Goal: Task Accomplishment & Management: Complete application form

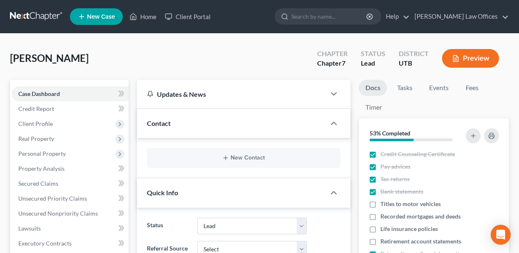
select select "4"
click at [57, 137] on span "Real Property" at bounding box center [70, 139] width 117 height 15
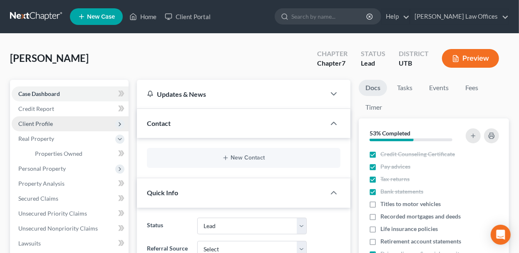
click at [57, 129] on span "Client Profile" at bounding box center [70, 124] width 117 height 15
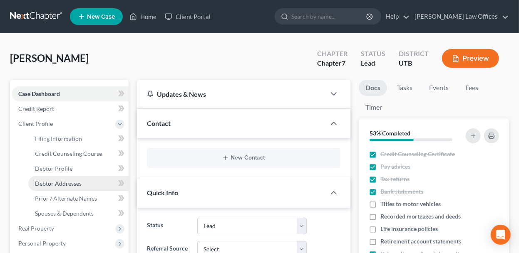
click at [61, 183] on span "Debtor Addresses" at bounding box center [58, 183] width 47 height 7
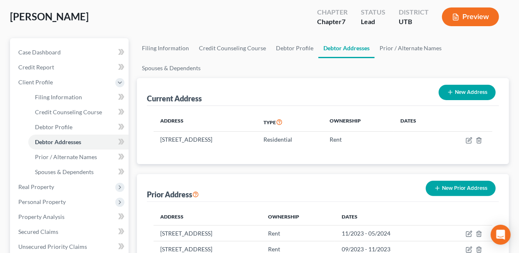
scroll to position [83, 0]
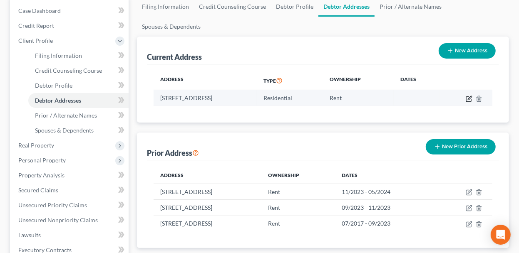
click at [470, 98] on icon "button" at bounding box center [469, 99] width 7 height 7
select select "46"
select select "0"
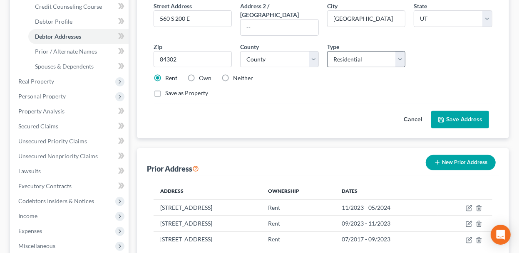
scroll to position [166, 0]
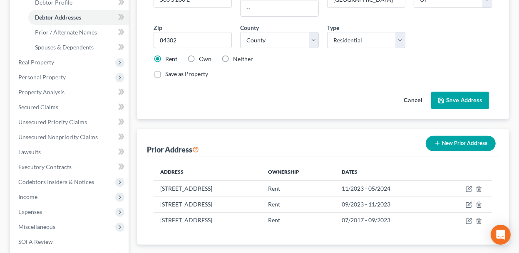
click at [459, 136] on button "New Prior Address" at bounding box center [461, 143] width 70 height 15
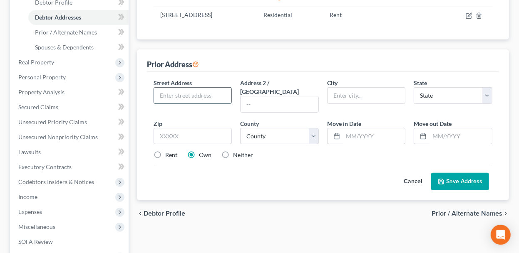
click at [183, 88] on input "text" at bounding box center [193, 96] width 78 height 16
type input "560 S 200 E"
type input "[GEOGRAPHIC_DATA]"
select select "46"
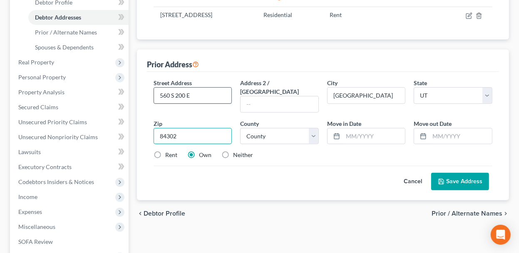
type input "84302"
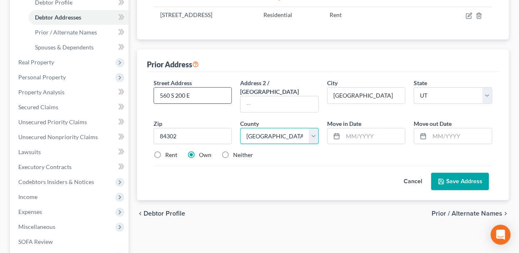
select select "1"
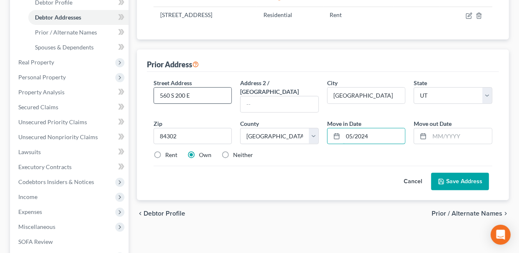
type input "05/2024"
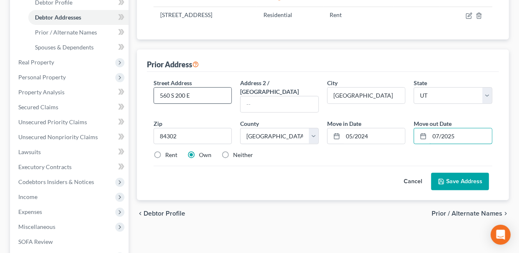
type input "07/2025"
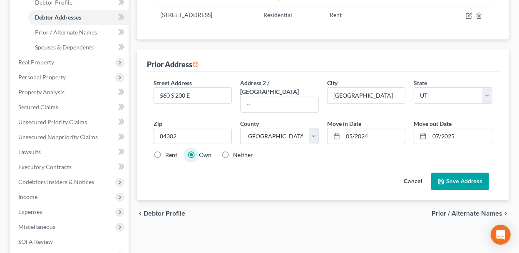
click at [458, 173] on button "Save Address" at bounding box center [460, 181] width 58 height 17
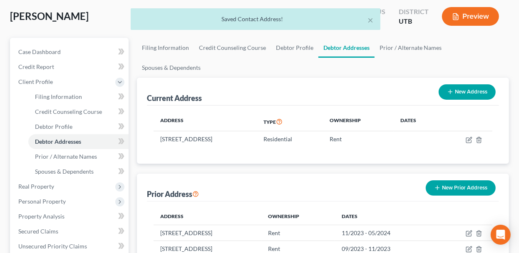
scroll to position [42, 0]
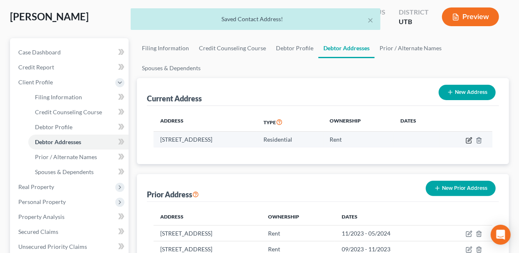
click at [467, 136] on td at bounding box center [466, 140] width 53 height 16
click at [467, 139] on icon "button" at bounding box center [469, 140] width 7 height 7
select select "46"
select select "1"
select select "0"
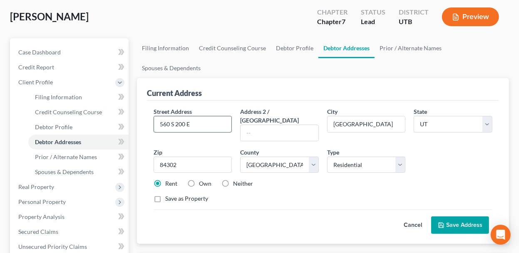
click at [227, 117] on input "560 S 200 E" at bounding box center [193, 125] width 78 height 16
type input "5"
type input "509 S 400 E Apt D"
click at [476, 217] on button "Save Address" at bounding box center [460, 225] width 58 height 17
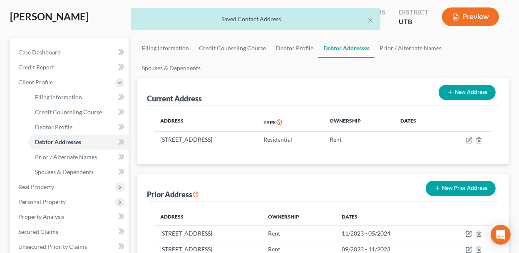
click at [482, 22] on div "× Saved Contact Address!" at bounding box center [255, 21] width 519 height 26
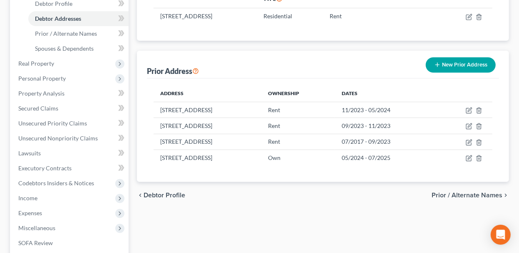
scroll to position [166, 0]
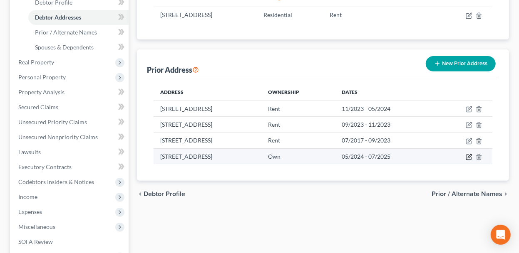
click at [470, 157] on icon "button" at bounding box center [469, 157] width 7 height 7
select select "46"
select select "1"
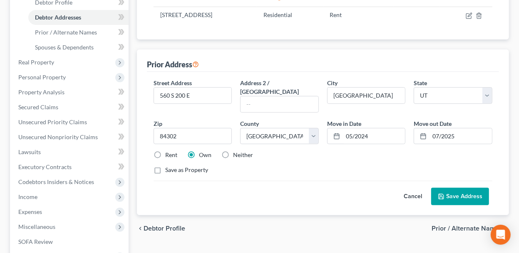
click at [165, 151] on label "Rent" at bounding box center [171, 155] width 12 height 8
click at [169, 151] on input "Rent" at bounding box center [171, 153] width 5 height 5
radio input "true"
click at [455, 188] on button "Save Address" at bounding box center [460, 196] width 58 height 17
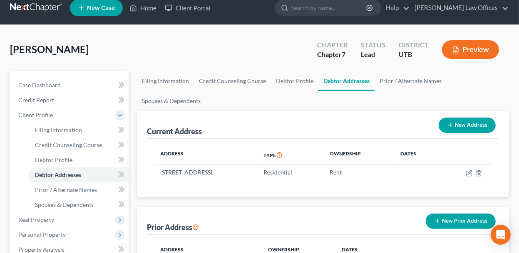
scroll to position [0, 0]
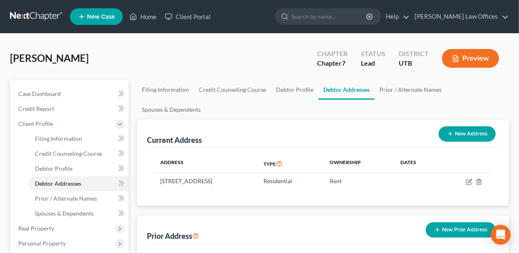
click at [465, 65] on button "Preview" at bounding box center [470, 58] width 57 height 19
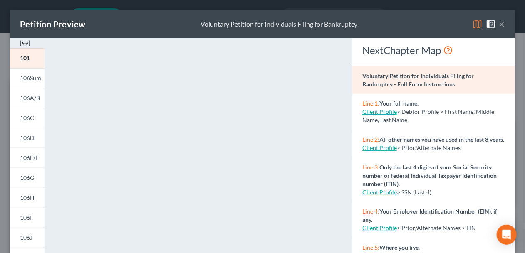
click at [501, 24] on div "Petition Preview Voluntary Petition for Individuals Filing for Bankruptcy ×" at bounding box center [262, 24] width 505 height 28
click at [499, 24] on button "×" at bounding box center [502, 24] width 6 height 10
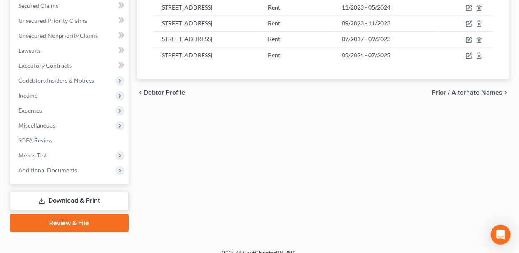
scroll to position [278, 0]
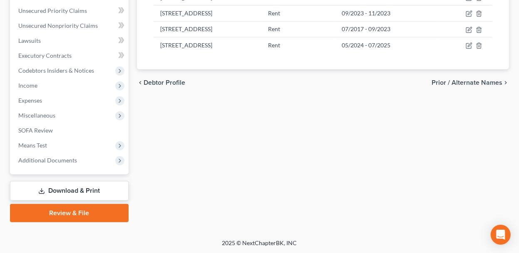
click at [81, 193] on link "Download & Print" at bounding box center [69, 191] width 119 height 20
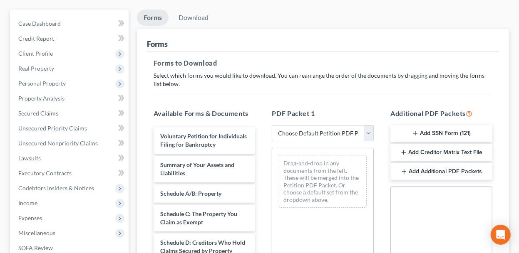
scroll to position [83, 0]
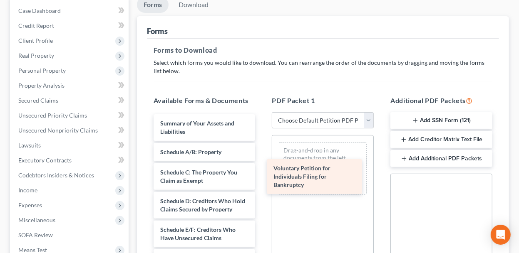
drag, startPoint x: 194, startPoint y: 129, endPoint x: 312, endPoint y: 176, distance: 126.8
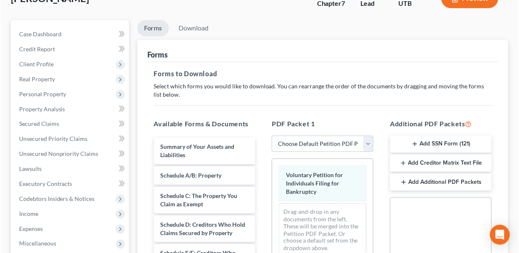
scroll to position [42, 0]
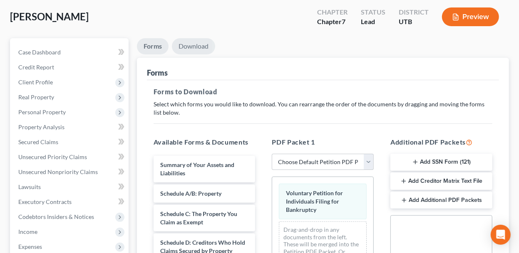
click at [195, 50] on link "Download" at bounding box center [193, 46] width 43 height 16
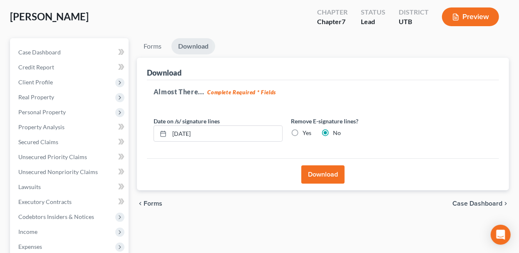
click at [303, 131] on label "Yes" at bounding box center [307, 133] width 9 height 8
click at [306, 131] on input "Yes" at bounding box center [308, 131] width 5 height 5
radio input "true"
radio input "false"
click at [321, 173] on button "Download" at bounding box center [322, 175] width 43 height 18
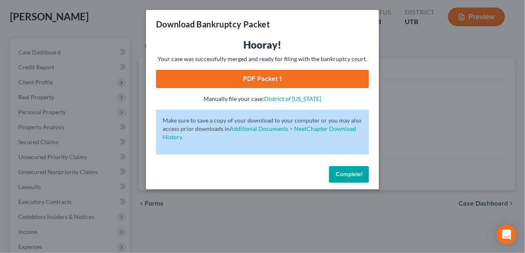
click at [288, 87] on link "PDF Packet 1" at bounding box center [262, 79] width 213 height 18
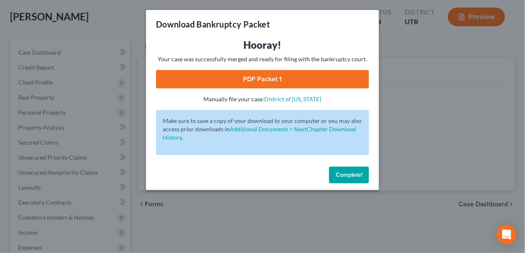
click at [338, 183] on div "Complete!" at bounding box center [262, 176] width 233 height 27
drag, startPoint x: 340, startPoint y: 178, endPoint x: 318, endPoint y: 170, distance: 23.6
click at [340, 178] on button "Complete!" at bounding box center [349, 174] width 40 height 17
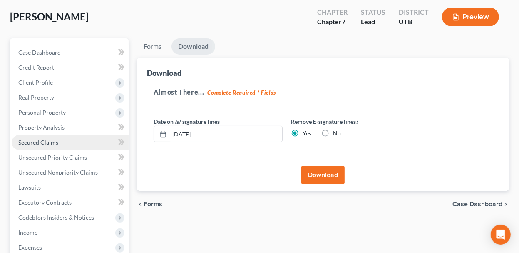
click at [73, 145] on link "Secured Claims" at bounding box center [70, 142] width 117 height 15
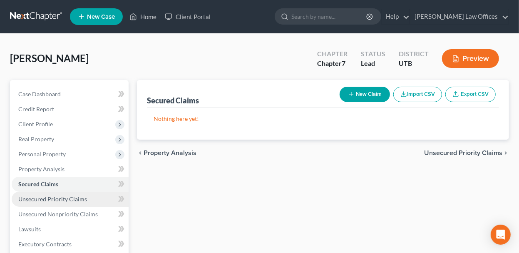
click at [70, 195] on span "Unsecured Priority Claims" at bounding box center [52, 198] width 69 height 7
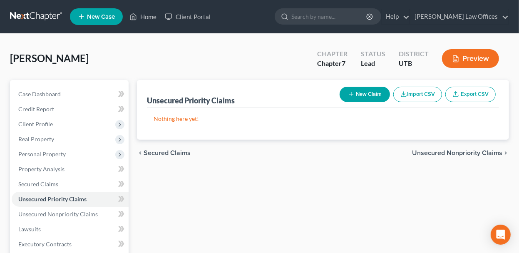
click at [370, 95] on button "New Claim" at bounding box center [365, 94] width 50 height 15
select select "0"
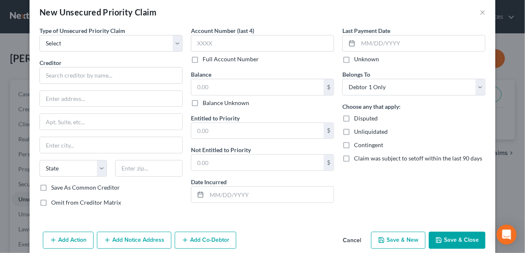
scroll to position [23, 0]
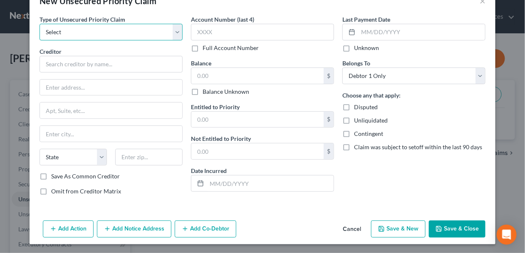
click at [116, 32] on select "Select Taxes & Other Government Units Domestic Support Obligations Extensions o…" at bounding box center [111, 32] width 143 height 17
click at [447, 184] on div "Last Payment Date Unknown Belongs To * Select Debtor 1 Only Debtor 2 Only Debto…" at bounding box center [414, 108] width 152 height 187
drag, startPoint x: 175, startPoint y: 29, endPoint x: 127, endPoint y: 38, distance: 48.7
click at [175, 29] on select "Select Taxes & Other Government Units Domestic Support Obligations Extensions o…" at bounding box center [111, 32] width 143 height 17
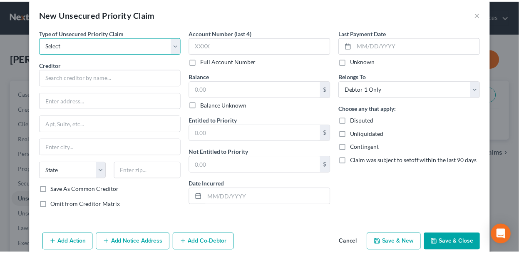
scroll to position [0, 0]
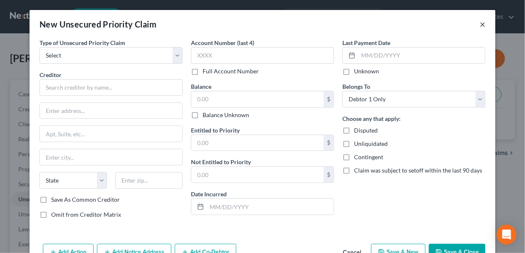
click at [480, 20] on button "×" at bounding box center [483, 24] width 6 height 10
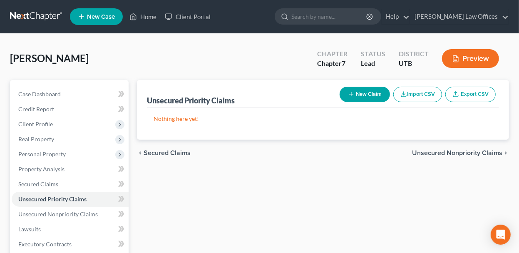
click at [476, 57] on button "Preview" at bounding box center [470, 58] width 57 height 19
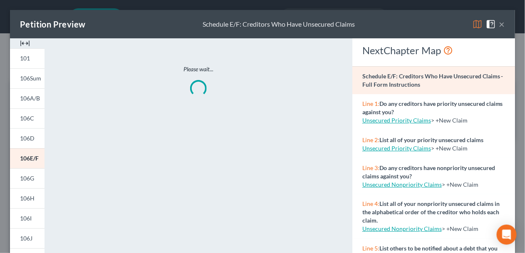
click at [499, 25] on button "×" at bounding box center [502, 24] width 6 height 10
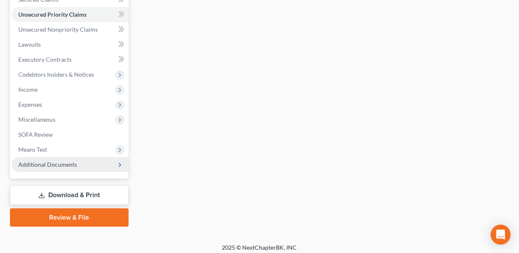
scroll to position [189, 0]
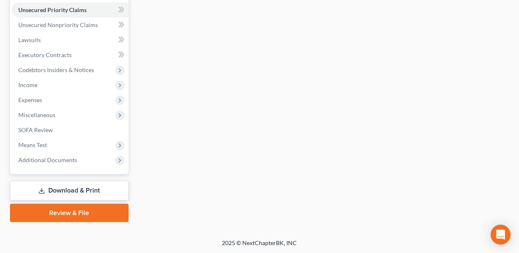
click at [63, 192] on link "Download & Print" at bounding box center [69, 191] width 119 height 20
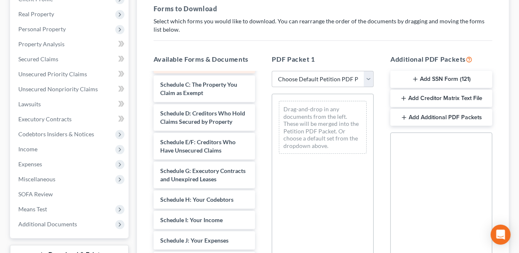
scroll to position [83, 0]
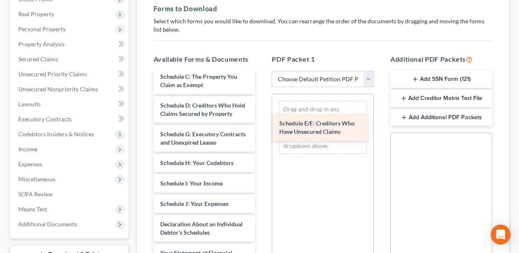
drag, startPoint x: 199, startPoint y: 155, endPoint x: 318, endPoint y: 129, distance: 122.0
click at [262, 129] on div "Schedule E/F: Creditors Who Have Unsecured Claims Voluntary Petition for Indivi…" at bounding box center [204, 220] width 115 height 461
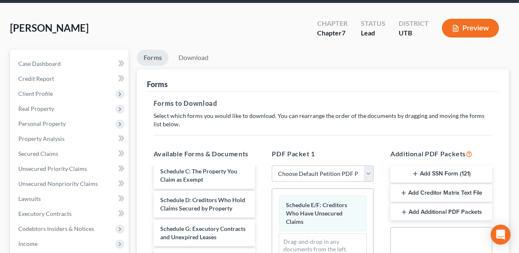
scroll to position [0, 0]
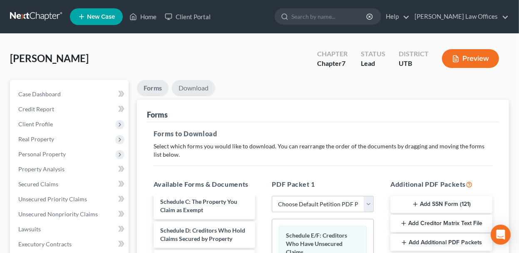
click at [200, 85] on link "Download" at bounding box center [193, 88] width 43 height 16
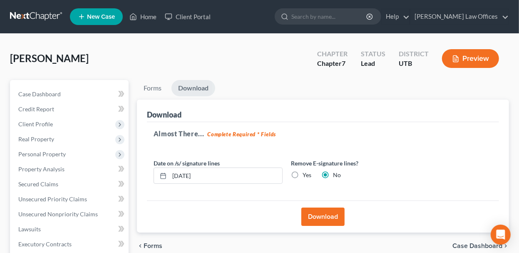
click at [303, 171] on label "Yes" at bounding box center [307, 175] width 9 height 8
click at [306, 171] on input "Yes" at bounding box center [308, 173] width 5 height 5
radio input "true"
radio input "false"
click at [303, 173] on label "Yes" at bounding box center [307, 175] width 9 height 8
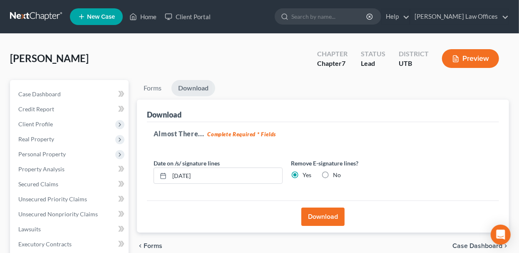
click at [306, 173] on input "Yes" at bounding box center [308, 173] width 5 height 5
click at [320, 216] on button "Download" at bounding box center [322, 216] width 43 height 18
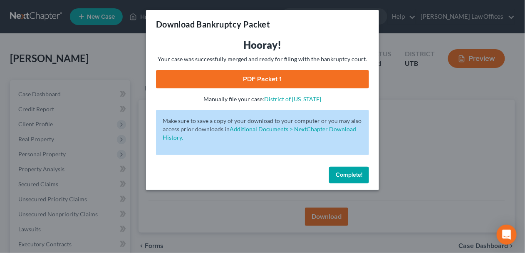
click at [315, 76] on link "PDF Packet 1" at bounding box center [262, 79] width 213 height 18
click at [352, 173] on span "Complete!" at bounding box center [349, 174] width 27 height 7
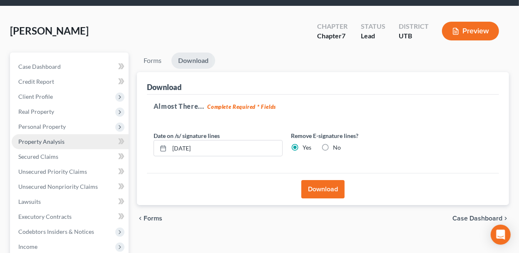
scroll to position [42, 0]
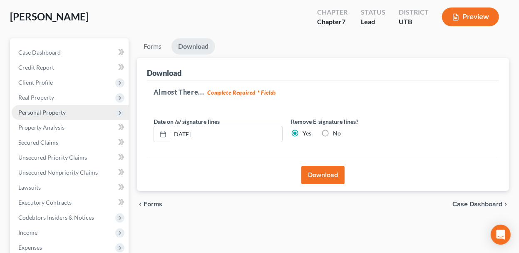
click at [62, 115] on span "Personal Property" at bounding box center [70, 112] width 117 height 15
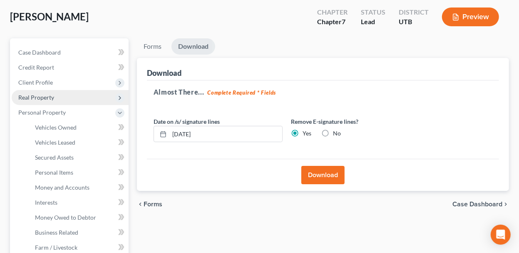
click at [56, 94] on span "Real Property" at bounding box center [70, 97] width 117 height 15
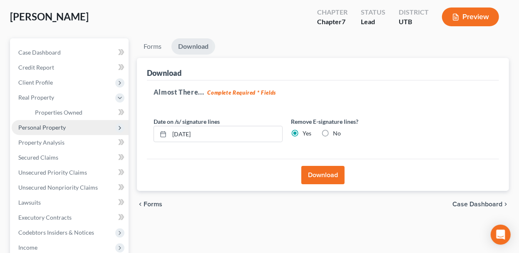
click at [72, 124] on span "Personal Property" at bounding box center [70, 127] width 117 height 15
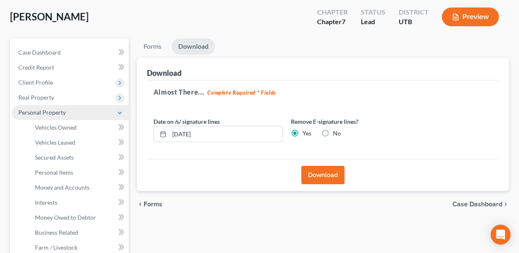
click at [66, 114] on span "Personal Property" at bounding box center [70, 112] width 117 height 15
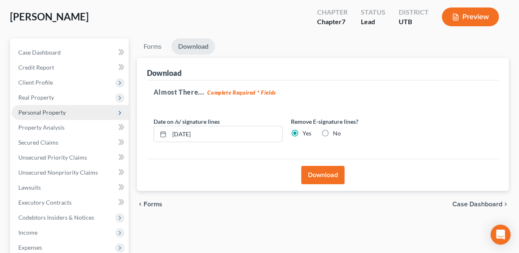
click at [66, 114] on span "Personal Property" at bounding box center [70, 112] width 117 height 15
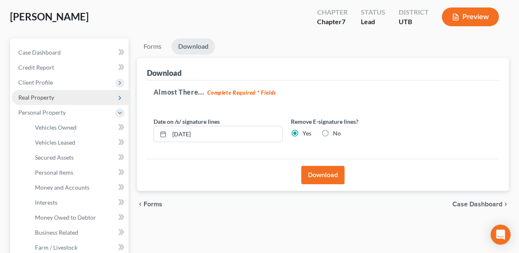
click at [69, 99] on span "Real Property" at bounding box center [70, 97] width 117 height 15
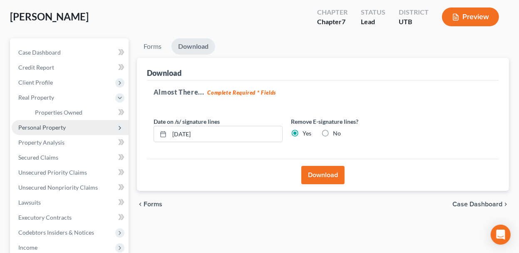
click at [64, 127] on span "Personal Property" at bounding box center [41, 127] width 47 height 7
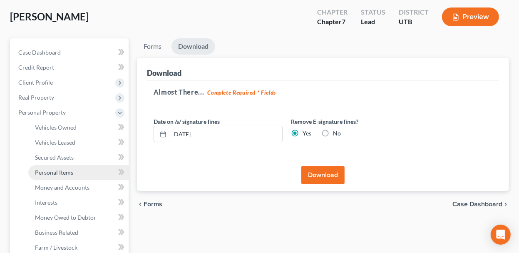
click at [61, 172] on span "Personal Items" at bounding box center [54, 172] width 38 height 7
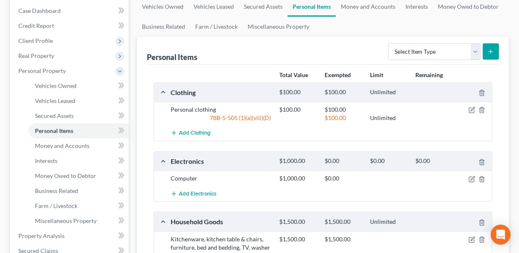
scroll to position [125, 0]
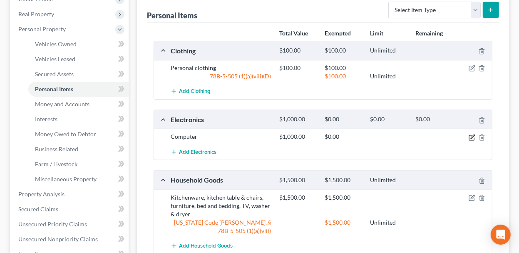
click at [475, 134] on icon "button" at bounding box center [473, 136] width 4 height 4
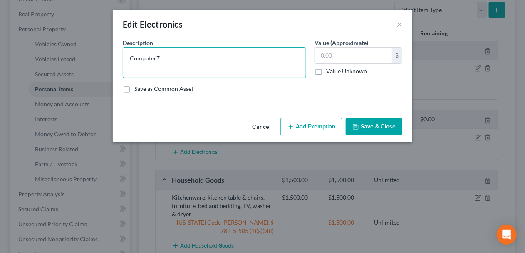
type textarea "Computer"
type input "1"
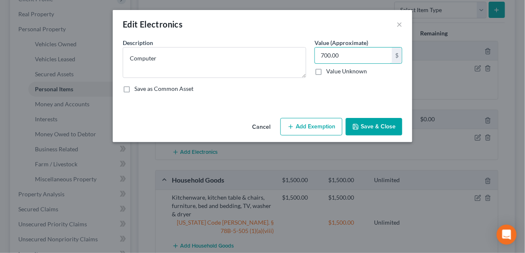
type input "700.00"
click at [380, 129] on button "Save & Close" at bounding box center [374, 126] width 57 height 17
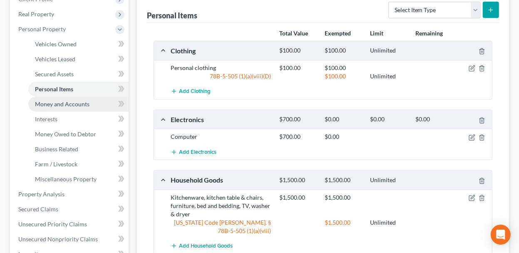
click at [61, 99] on link "Money and Accounts" at bounding box center [78, 104] width 100 height 15
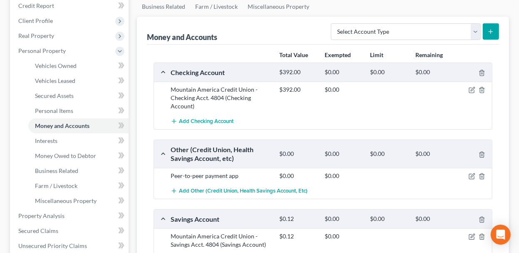
scroll to position [125, 0]
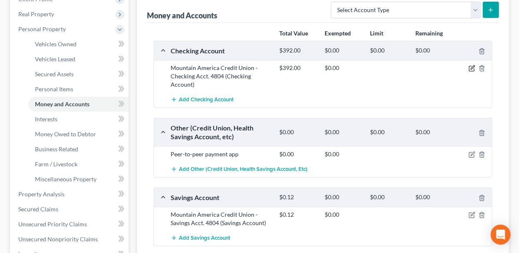
click at [474, 70] on icon "button" at bounding box center [471, 68] width 5 height 5
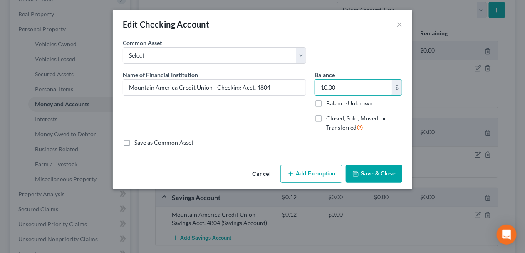
type input "10.00"
click at [390, 168] on button "Save & Close" at bounding box center [374, 173] width 57 height 17
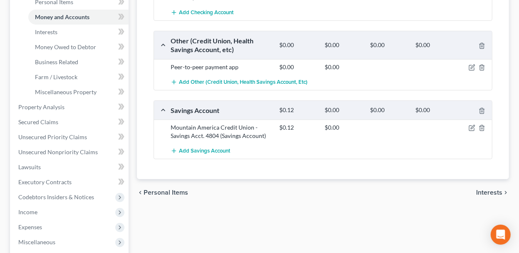
scroll to position [250, 0]
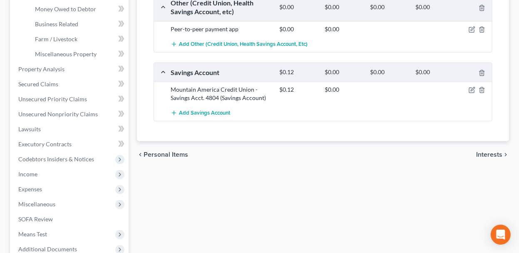
click at [494, 151] on span "Interests" at bounding box center [489, 154] width 26 height 7
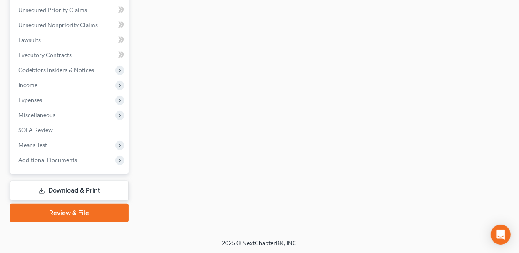
click at [64, 190] on link "Download & Print" at bounding box center [69, 191] width 119 height 20
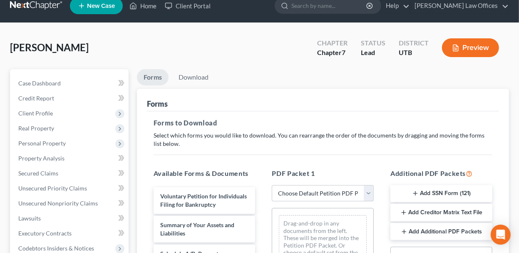
scroll to position [83, 0]
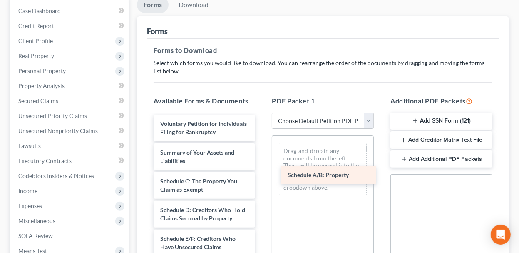
drag, startPoint x: 172, startPoint y: 191, endPoint x: 299, endPoint y: 177, distance: 128.1
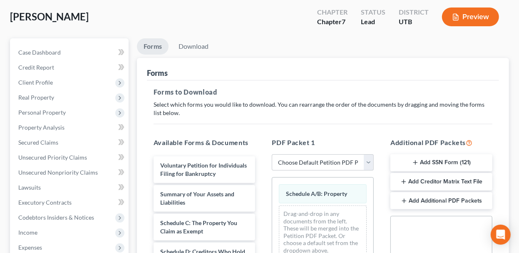
scroll to position [0, 0]
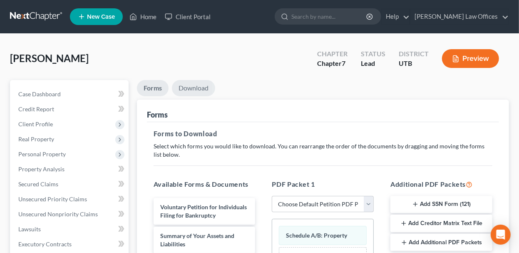
click at [183, 87] on link "Download" at bounding box center [193, 88] width 43 height 16
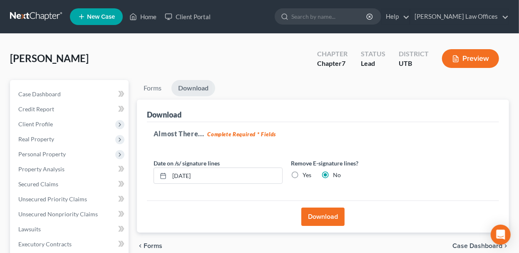
drag, startPoint x: 295, startPoint y: 171, endPoint x: 310, endPoint y: 196, distance: 28.6
click at [303, 174] on label "Yes" at bounding box center [307, 175] width 9 height 8
click at [306, 174] on input "Yes" at bounding box center [308, 173] width 5 height 5
radio input "true"
radio input "false"
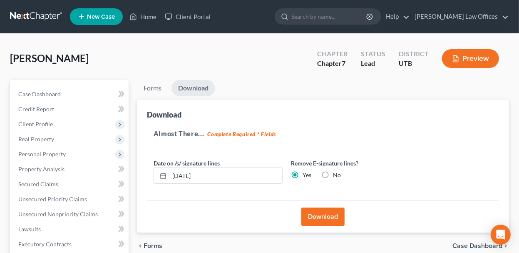
click at [315, 218] on button "Download" at bounding box center [322, 216] width 43 height 18
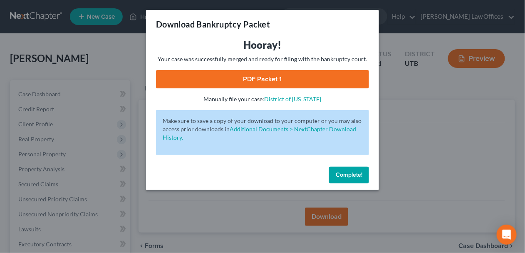
click at [249, 76] on link "PDF Packet 1" at bounding box center [262, 79] width 213 height 18
click at [302, 81] on link "PDF Packet 1" at bounding box center [262, 79] width 213 height 18
click at [303, 80] on link "PDF Packet 1" at bounding box center [262, 79] width 213 height 18
click at [360, 178] on button "Complete!" at bounding box center [349, 174] width 40 height 17
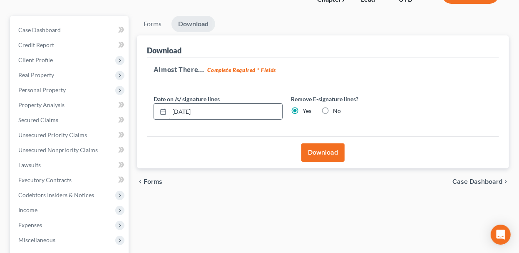
scroll to position [83, 0]
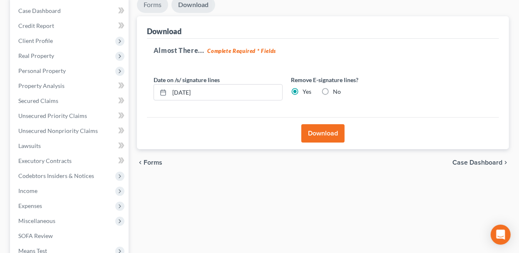
drag, startPoint x: 151, startPoint y: 6, endPoint x: 160, endPoint y: 32, distance: 27.0
click at [151, 6] on link "Forms" at bounding box center [152, 5] width 31 height 16
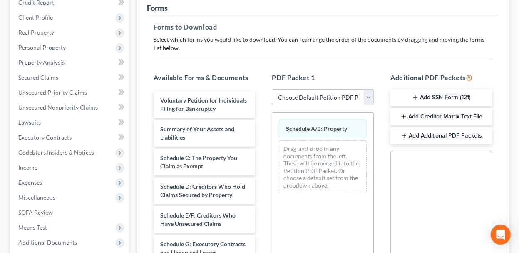
scroll to position [166, 0]
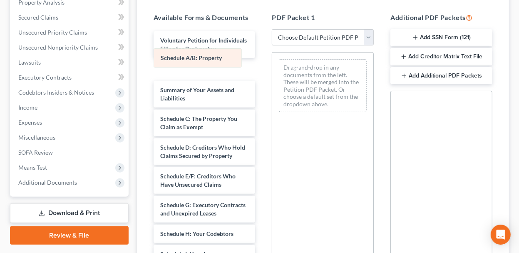
drag, startPoint x: 329, startPoint y: 66, endPoint x: 204, endPoint y: 56, distance: 125.7
click at [272, 56] on div "Schedule A/B: Property Schedule A/B: Property Drag-and-drop in any documents fr…" at bounding box center [322, 85] width 101 height 66
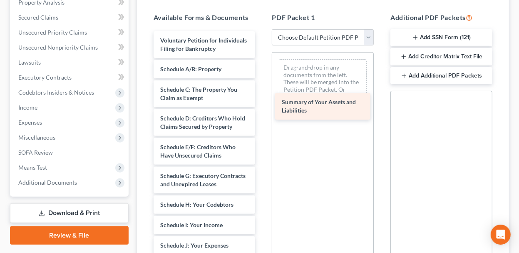
drag, startPoint x: 181, startPoint y: 97, endPoint x: 302, endPoint y: 103, distance: 121.7
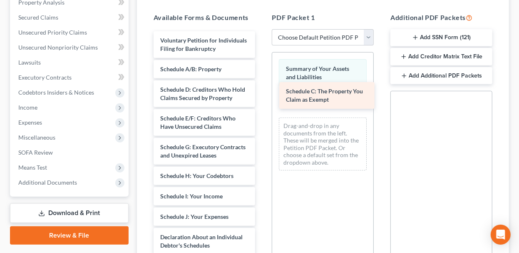
drag, startPoint x: 200, startPoint y: 101, endPoint x: 329, endPoint y: 97, distance: 128.7
click at [262, 97] on div "Schedule C: The Property You Claim as Exempt Voluntary Petition for Individuals…" at bounding box center [204, 247] width 115 height 432
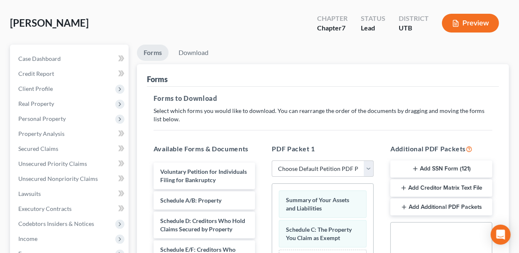
scroll to position [83, 0]
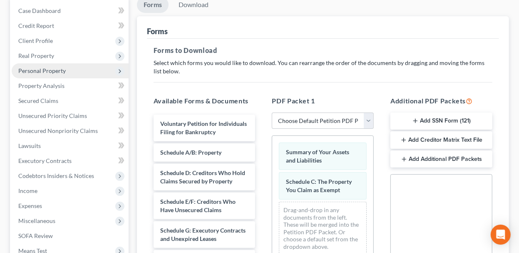
click at [59, 70] on span "Personal Property" at bounding box center [41, 70] width 47 height 7
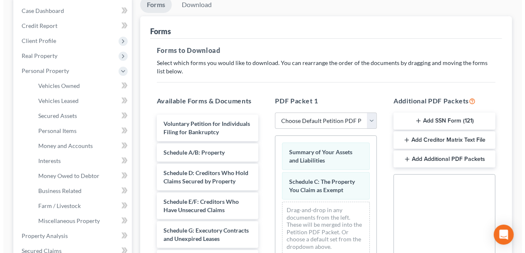
scroll to position [0, 0]
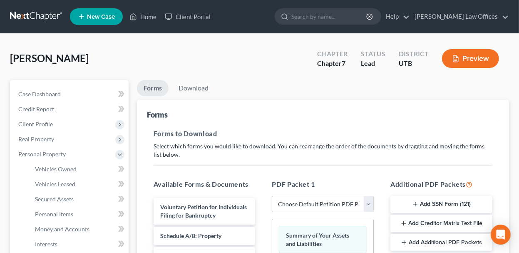
click at [471, 56] on button "Preview" at bounding box center [470, 58] width 57 height 19
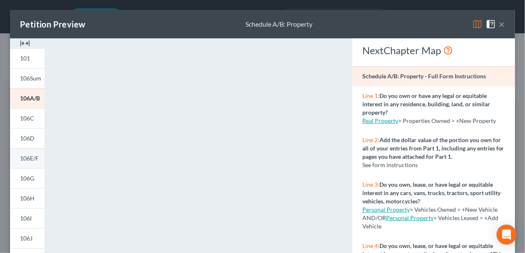
click at [30, 155] on span "106E/F" at bounding box center [29, 157] width 19 height 7
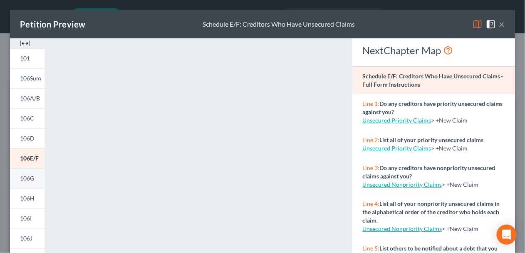
click at [32, 180] on span "106G" at bounding box center [27, 177] width 14 height 7
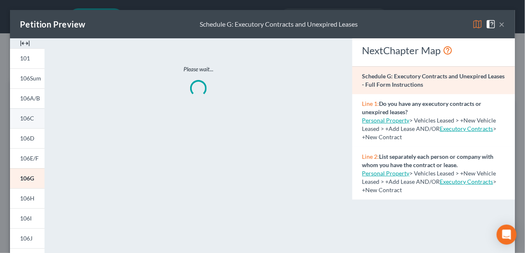
click at [30, 125] on link "106C" at bounding box center [27, 118] width 35 height 20
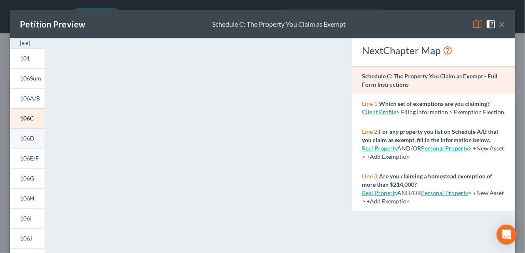
click at [29, 135] on span "106D" at bounding box center [27, 137] width 15 height 7
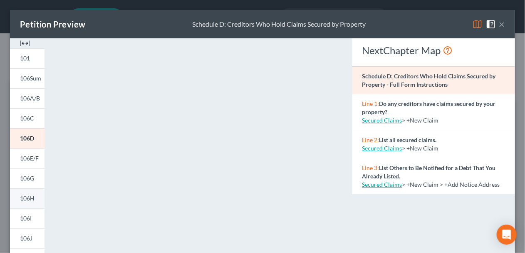
click at [33, 199] on span "106H" at bounding box center [27, 197] width 15 height 7
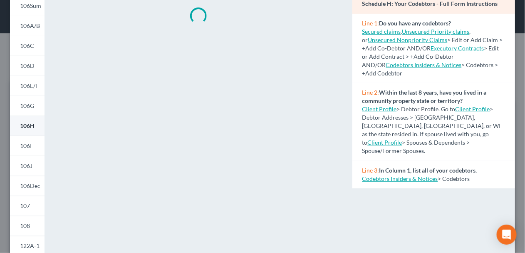
scroll to position [83, 0]
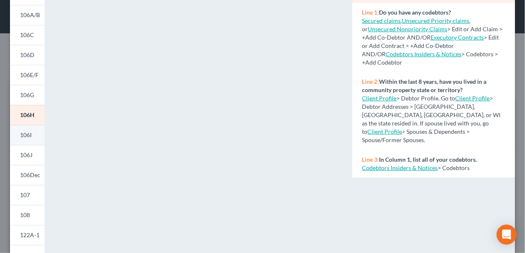
click at [33, 133] on link "106I" at bounding box center [27, 135] width 35 height 20
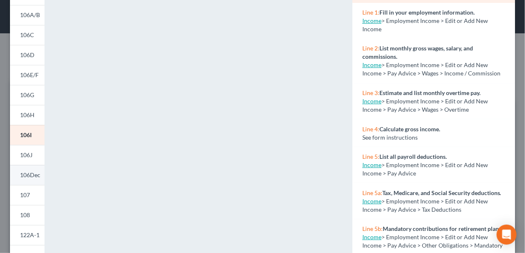
click at [24, 172] on span "106Dec" at bounding box center [30, 174] width 20 height 7
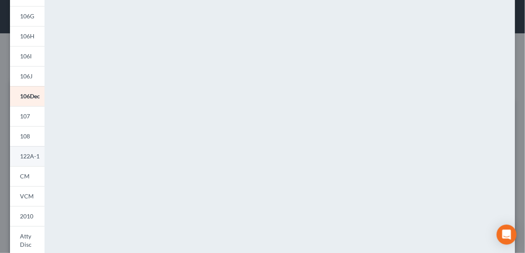
scroll to position [166, 0]
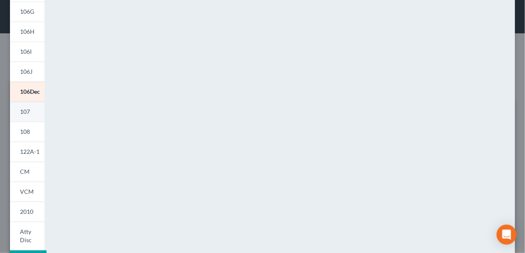
click at [34, 114] on link "107" at bounding box center [27, 112] width 35 height 20
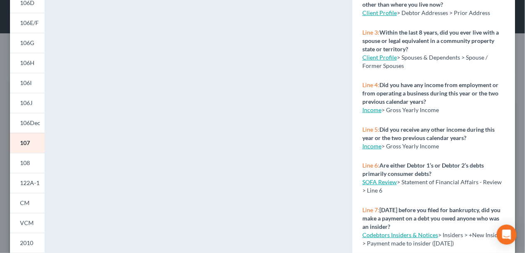
scroll to position [125, 0]
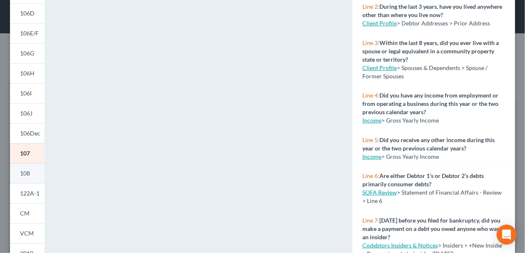
click at [37, 168] on link "108" at bounding box center [27, 173] width 35 height 20
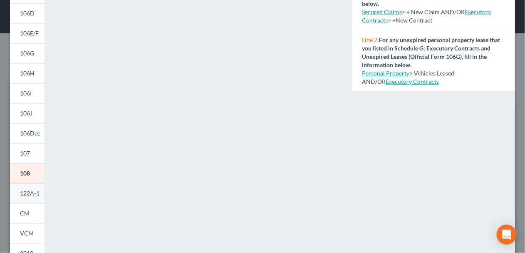
click at [28, 194] on span "122A-1" at bounding box center [30, 192] width 20 height 7
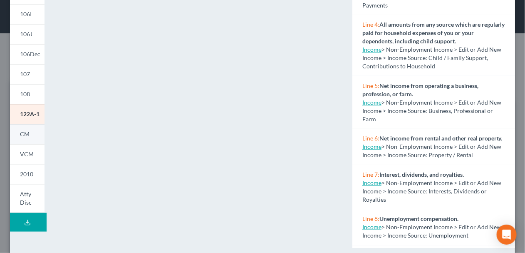
scroll to position [208, 0]
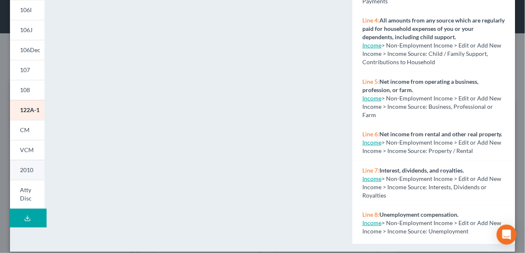
click at [28, 176] on link "2010" at bounding box center [27, 170] width 35 height 20
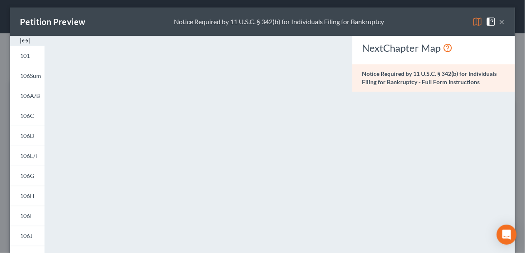
scroll to position [0, 0]
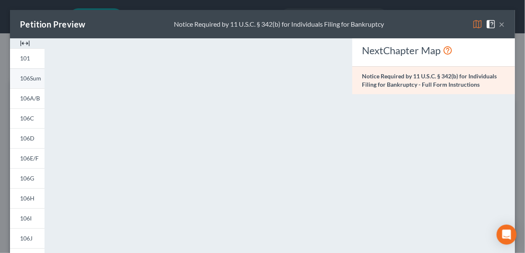
click at [35, 80] on span "106Sum" at bounding box center [30, 78] width 21 height 7
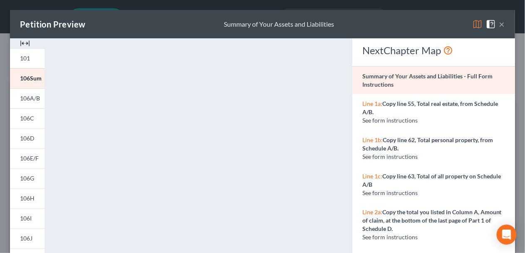
click at [499, 24] on button "×" at bounding box center [502, 24] width 6 height 10
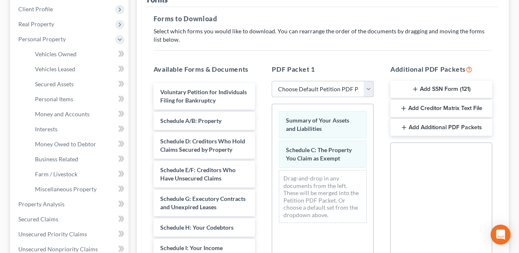
scroll to position [125, 0]
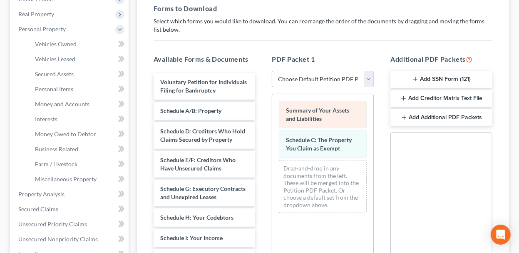
click at [329, 114] on div "Summary of Your Assets and Liabilities" at bounding box center [323, 114] width 88 height 27
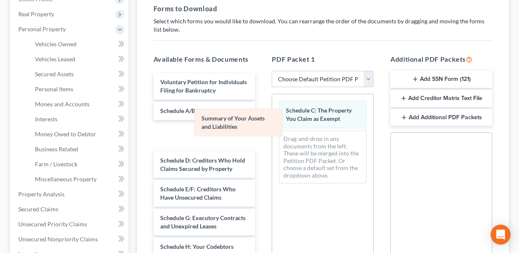
drag, startPoint x: 328, startPoint y: 114, endPoint x: 240, endPoint y: 123, distance: 88.7
click at [272, 122] on div "Summary of Your Assets and Liabilities Summary of Your Assets and Liabilities S…" at bounding box center [322, 142] width 101 height 96
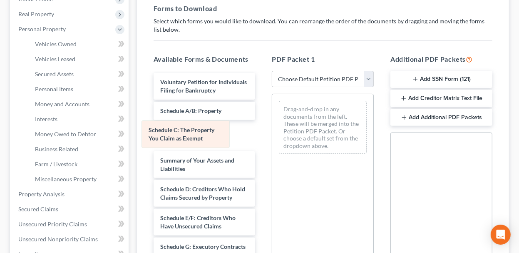
drag, startPoint x: 342, startPoint y: 114, endPoint x: 205, endPoint y: 134, distance: 138.5
click at [272, 134] on div "Schedule C: The Property You Claim as Exempt Schedule C: The Property You Claim…" at bounding box center [322, 127] width 101 height 66
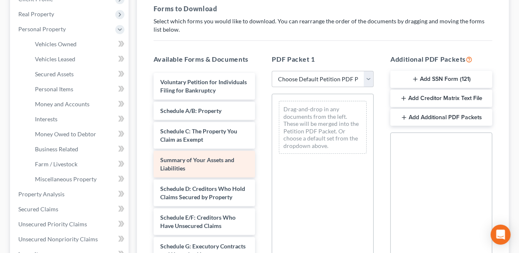
click at [208, 169] on span "Summary of Your Assets and Liabilities" at bounding box center [197, 163] width 74 height 15
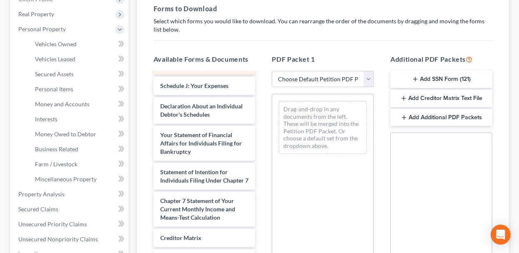
scroll to position [250, 0]
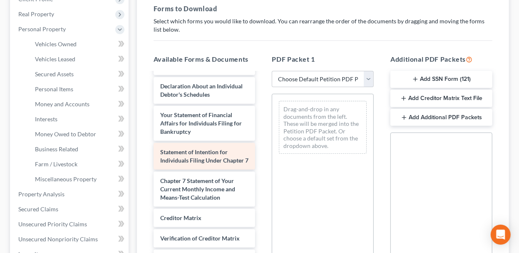
click at [191, 164] on span "Statement of Intention for Individuals Filing Under Chapter 7" at bounding box center [204, 155] width 88 height 15
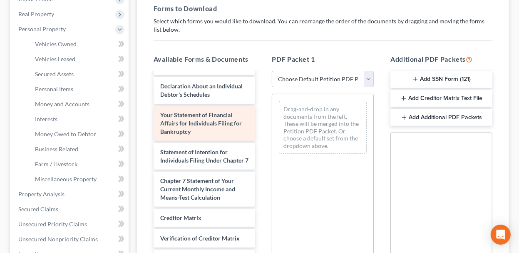
click at [199, 141] on div "Your Statement of Financial Affairs for Individuals Filing for Bankruptcy" at bounding box center [205, 123] width 102 height 35
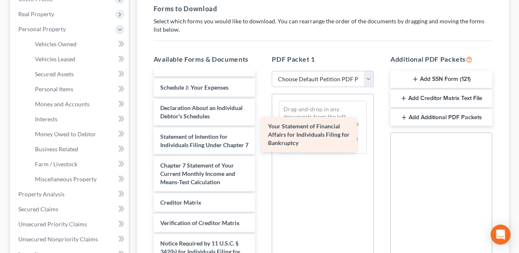
drag, startPoint x: 193, startPoint y: 147, endPoint x: 303, endPoint y: 134, distance: 111.1
click at [262, 134] on div "Your Statement of Financial Affairs for Individuals Filing for Bankruptcy Volun…" at bounding box center [204, 71] width 115 height 453
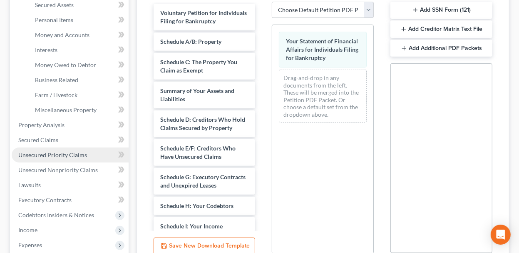
scroll to position [208, 0]
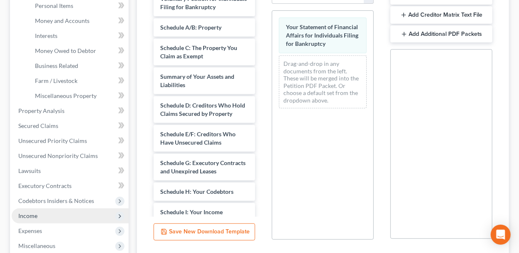
click at [35, 213] on span "Income" at bounding box center [27, 215] width 19 height 7
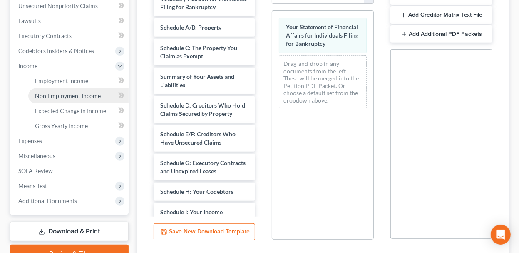
click at [77, 93] on span "Non Employment Income" at bounding box center [68, 95] width 66 height 7
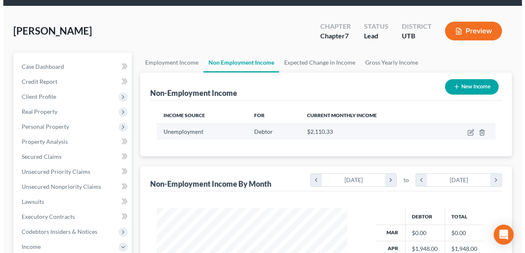
scroll to position [42, 0]
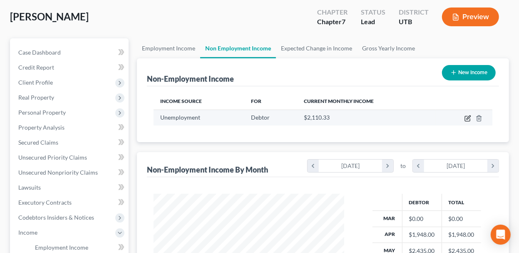
click at [468, 118] on icon "button" at bounding box center [469, 117] width 4 height 4
select select "0"
select select "3"
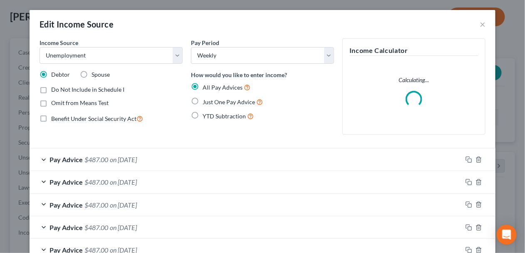
scroll to position [148, 210]
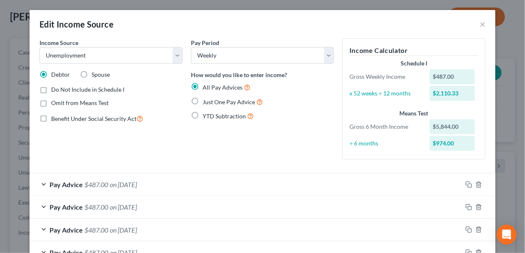
click at [51, 91] on label "Do Not Include in Schedule I" at bounding box center [87, 89] width 73 height 8
click at [55, 91] on input "Do Not Include in Schedule I" at bounding box center [57, 87] width 5 height 5
checkbox input "true"
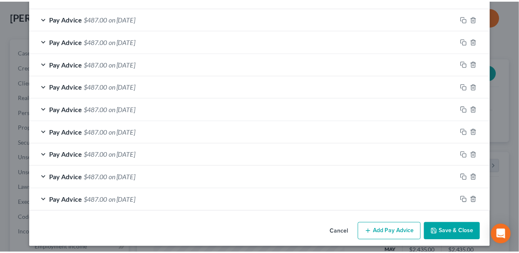
scroll to position [235, 0]
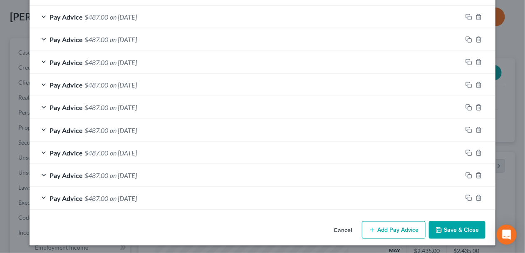
click at [467, 227] on button "Save & Close" at bounding box center [457, 229] width 57 height 17
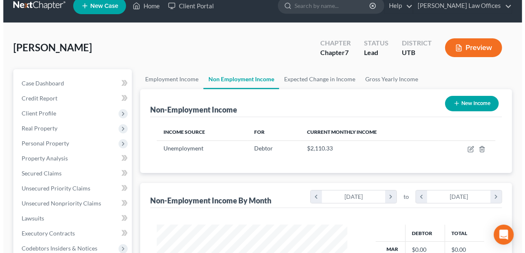
scroll to position [0, 0]
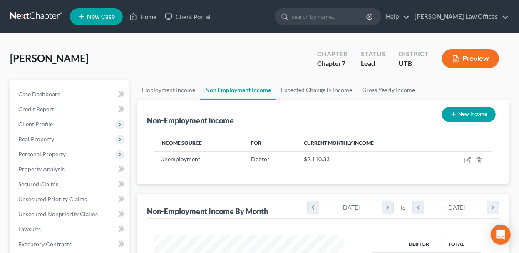
click at [459, 58] on icon "button" at bounding box center [455, 58] width 7 height 7
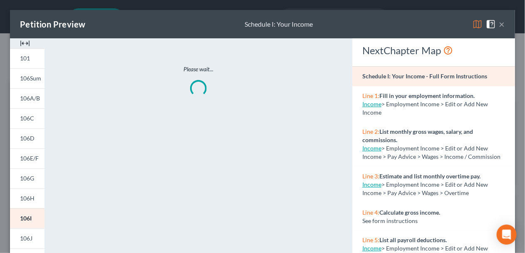
scroll to position [148, 210]
click at [24, 79] on span "106Sum" at bounding box center [30, 78] width 21 height 7
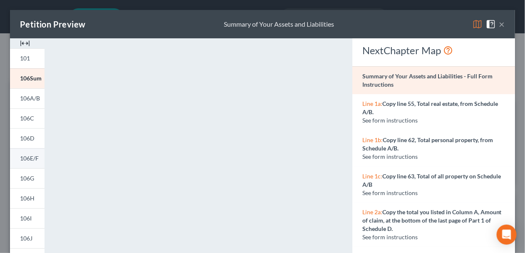
scroll to position [83, 0]
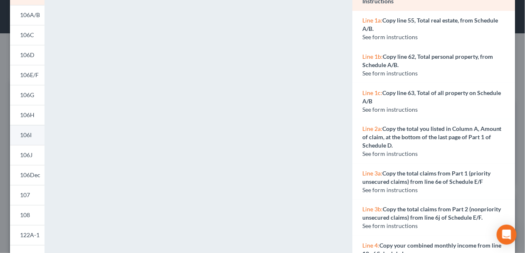
click at [33, 139] on link "106I" at bounding box center [27, 135] width 35 height 20
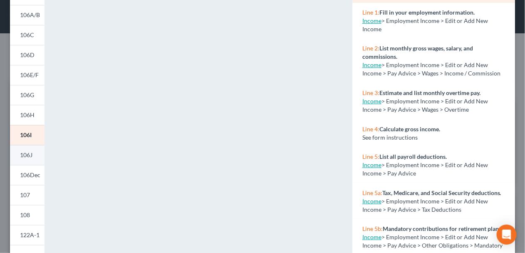
click at [37, 153] on link "106J" at bounding box center [27, 155] width 35 height 20
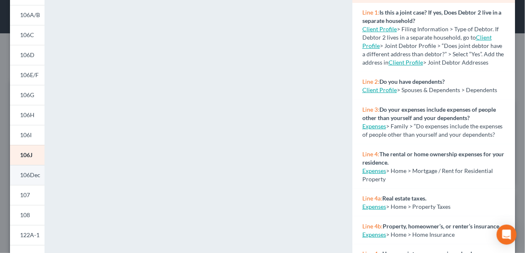
click at [39, 174] on span "106Dec" at bounding box center [30, 174] width 20 height 7
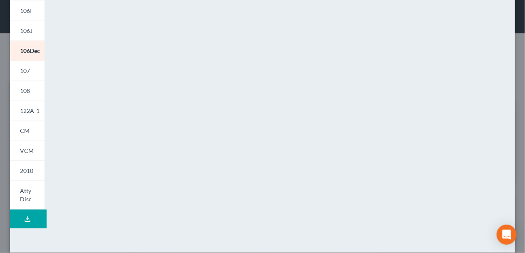
scroll to position [208, 0]
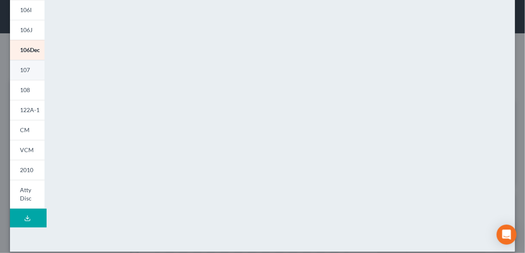
click at [25, 71] on span "107" at bounding box center [25, 69] width 10 height 7
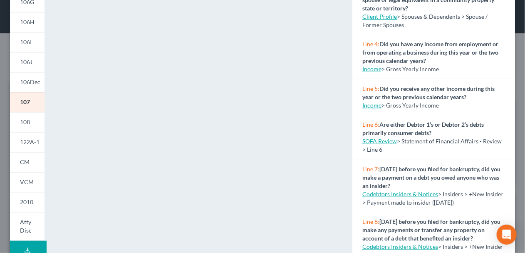
scroll to position [166, 0]
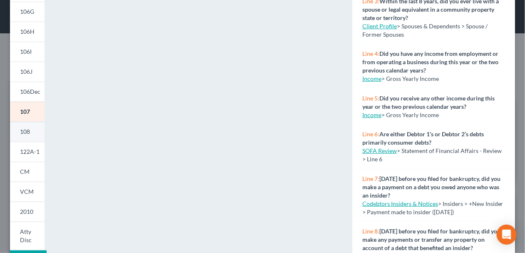
click at [39, 134] on link "108" at bounding box center [27, 132] width 35 height 20
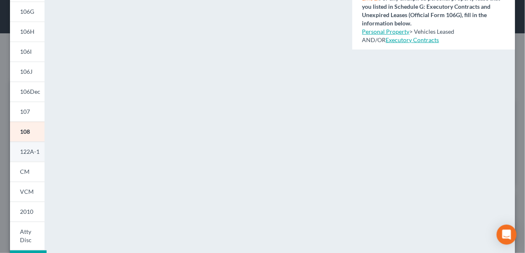
click at [34, 148] on span "122A-1" at bounding box center [30, 151] width 20 height 7
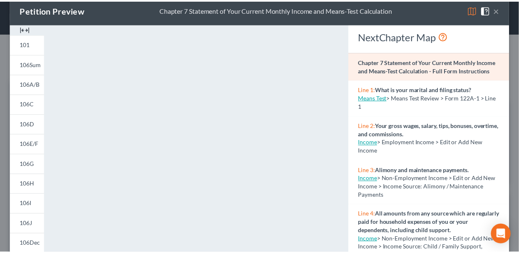
scroll to position [9, 0]
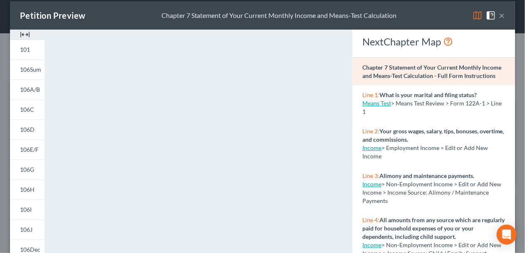
click at [499, 17] on button "×" at bounding box center [502, 15] width 6 height 10
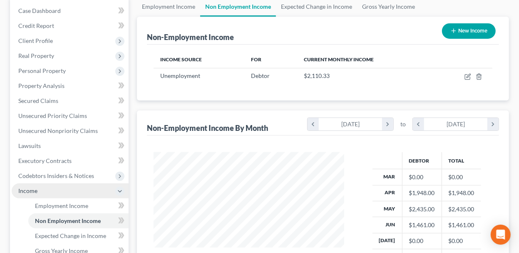
scroll to position [166, 0]
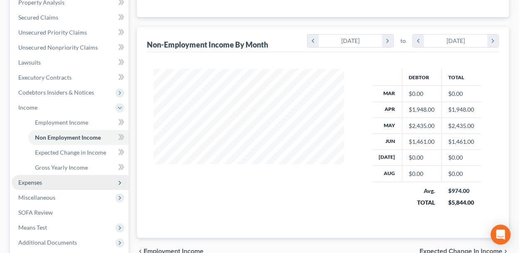
click at [61, 180] on span "Expenses" at bounding box center [70, 182] width 117 height 15
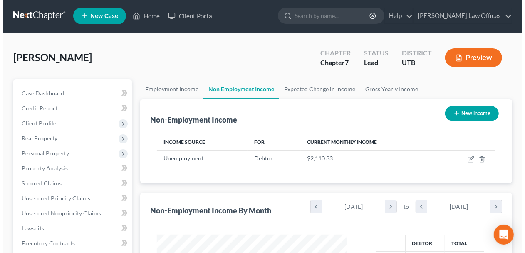
scroll to position [0, 0]
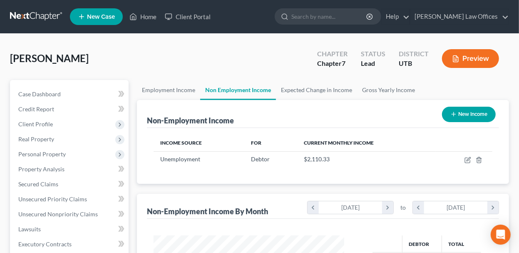
click at [460, 54] on button "Preview" at bounding box center [470, 58] width 57 height 19
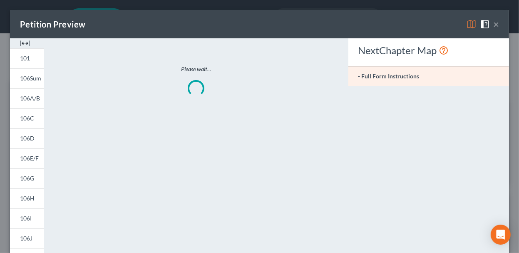
scroll to position [148, 210]
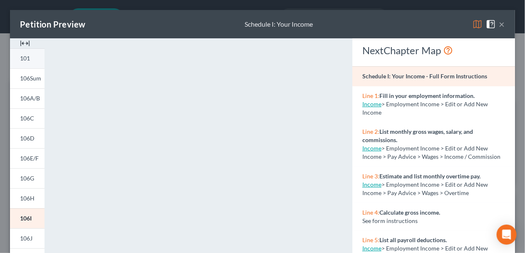
click at [33, 61] on link "101" at bounding box center [27, 58] width 35 height 20
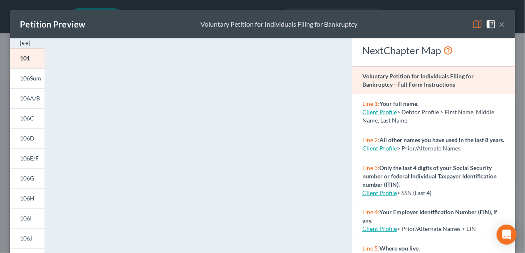
click at [492, 24] on span at bounding box center [492, 23] width 13 height 7
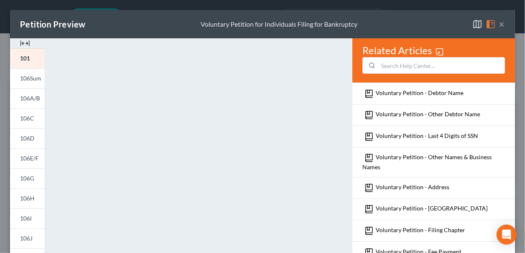
click at [499, 25] on button "×" at bounding box center [502, 24] width 6 height 10
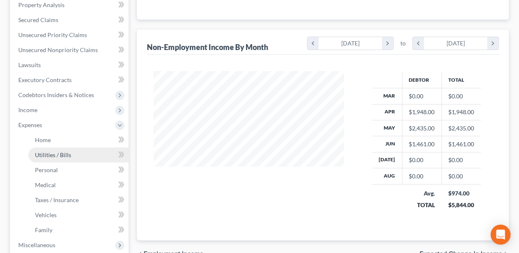
scroll to position [166, 0]
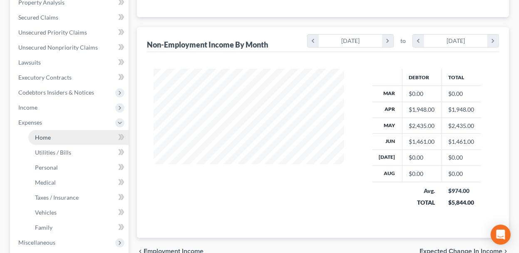
click at [44, 134] on span "Home" at bounding box center [43, 137] width 16 height 7
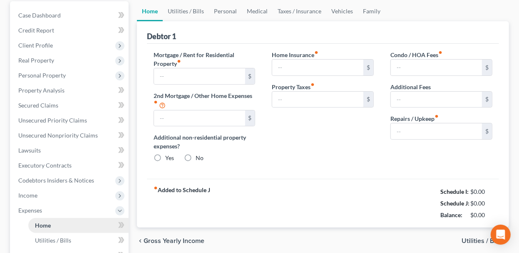
type input "1,190.00"
type input "0.00"
radio input "true"
type input "12.00"
type input "0.00"
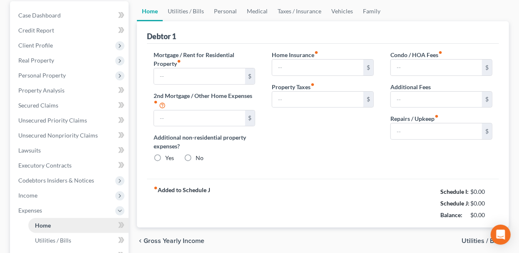
type input "0.00"
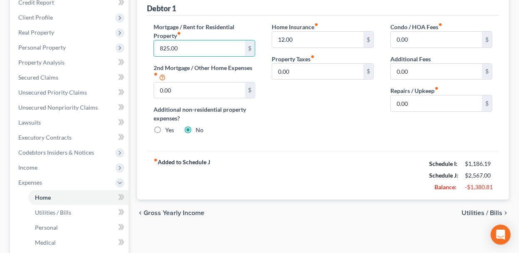
scroll to position [125, 0]
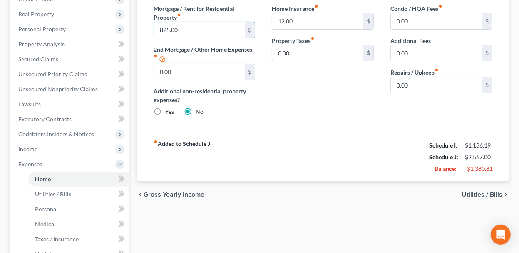
type input "825.00"
click at [485, 191] on span "Utilities / Bills" at bounding box center [482, 194] width 41 height 7
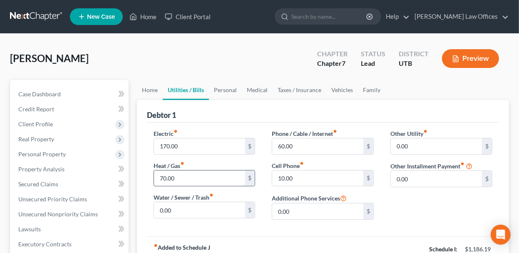
click at [181, 175] on input "70.00" at bounding box center [199, 178] width 91 height 16
type input "60.00"
click at [197, 145] on input "170.00" at bounding box center [199, 146] width 91 height 16
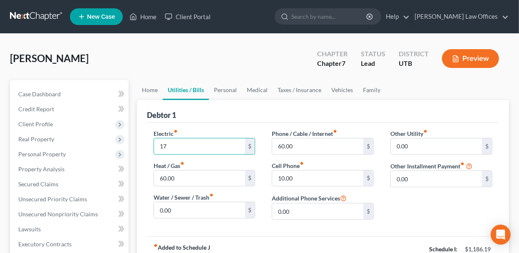
type input "1"
click at [190, 146] on input "text" at bounding box center [199, 146] width 91 height 16
click at [216, 146] on input "140.00" at bounding box center [199, 146] width 91 height 16
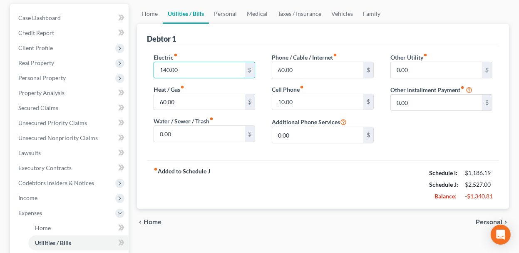
scroll to position [83, 0]
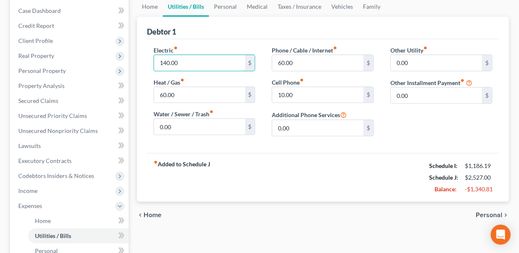
type input "140.00"
click at [491, 214] on span "Personal" at bounding box center [489, 214] width 27 height 7
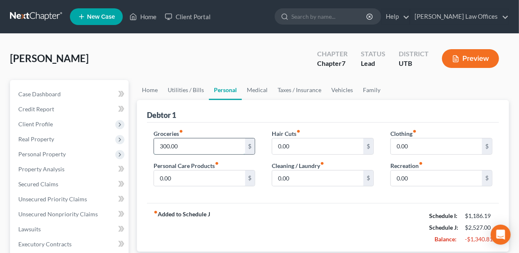
click at [162, 146] on input "300.00" at bounding box center [199, 146] width 91 height 16
type input "200.00"
drag, startPoint x: 287, startPoint y: 210, endPoint x: 308, endPoint y: 216, distance: 22.0
click at [287, 209] on div "fiber_manual_record Added to Schedule J Schedule I: $1,186.19 Schedule J: $2,42…" at bounding box center [323, 227] width 352 height 49
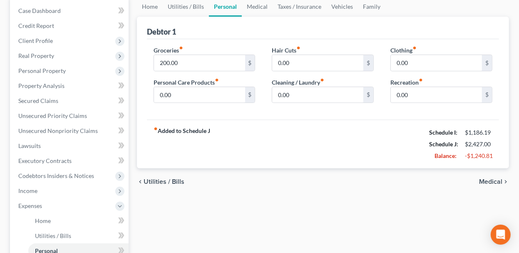
click at [493, 181] on span "Medical" at bounding box center [490, 181] width 23 height 7
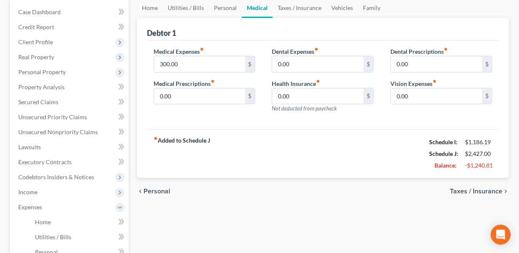
scroll to position [83, 0]
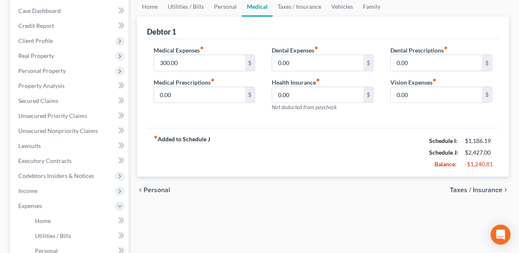
click at [475, 187] on span "Taxes / Insurance" at bounding box center [476, 189] width 52 height 7
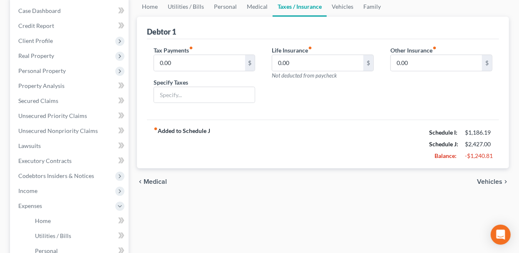
click at [154, 179] on span "Medical" at bounding box center [155, 181] width 23 height 7
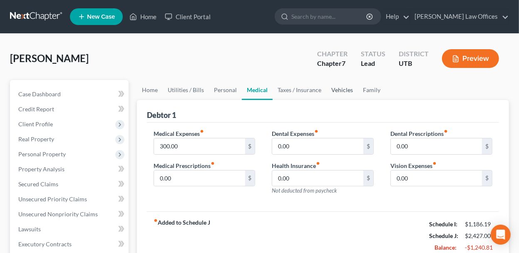
click at [335, 88] on link "Vehicles" at bounding box center [342, 90] width 32 height 20
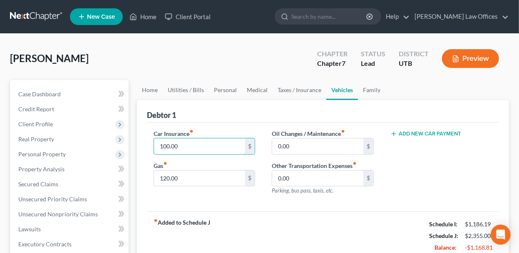
type input "100.00"
click at [447, 185] on div "Add New Car Payment" at bounding box center [441, 165] width 119 height 72
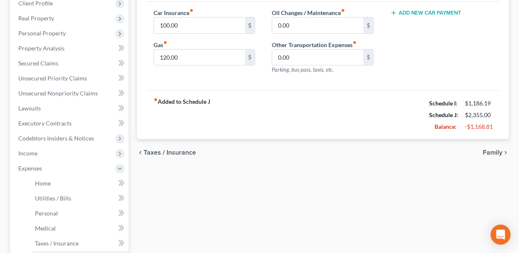
scroll to position [125, 0]
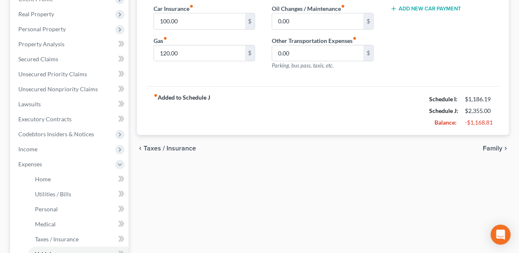
click at [507, 146] on icon "chevron_right" at bounding box center [505, 148] width 7 height 7
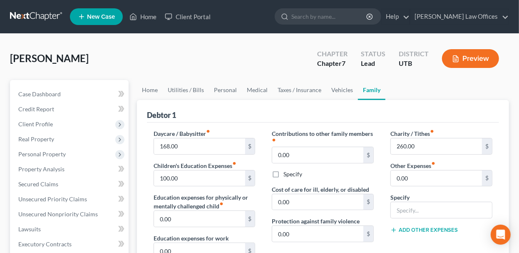
click at [482, 64] on button "Preview" at bounding box center [470, 58] width 57 height 19
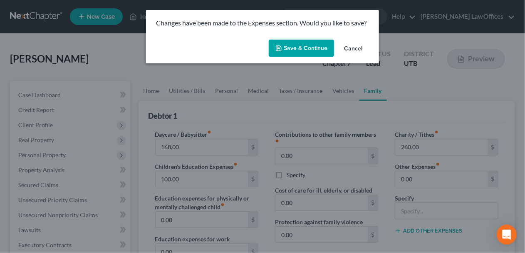
click at [302, 50] on button "Save & Continue" at bounding box center [301, 48] width 65 height 17
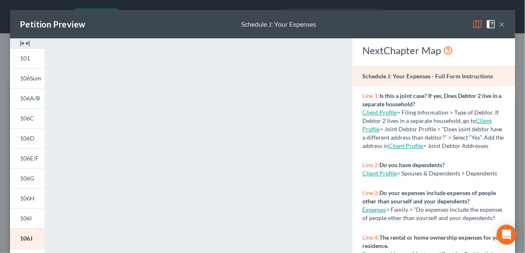
click at [499, 23] on button "×" at bounding box center [502, 24] width 6 height 10
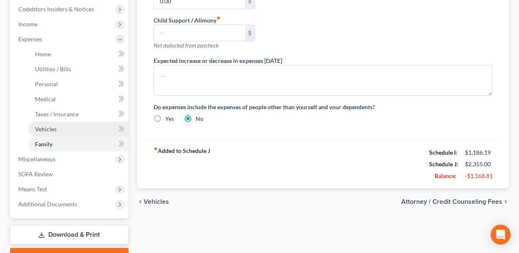
scroll to position [294, 0]
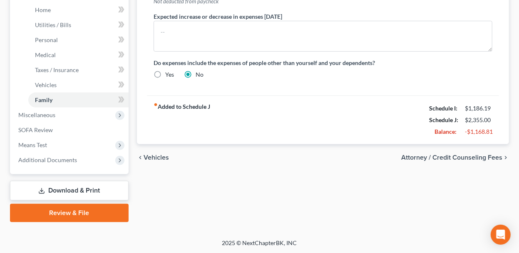
click at [61, 188] on link "Download & Print" at bounding box center [69, 191] width 119 height 20
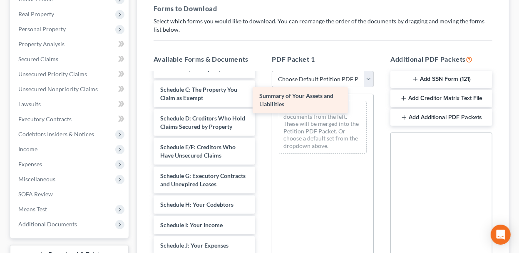
scroll to position [13, 0]
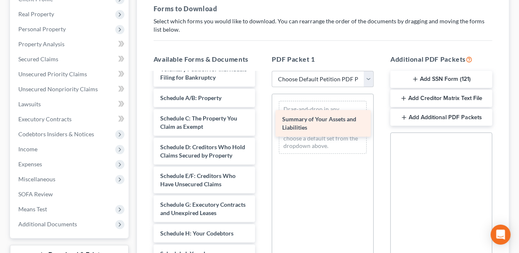
drag, startPoint x: 198, startPoint y: 84, endPoint x: 320, endPoint y: 126, distance: 129.1
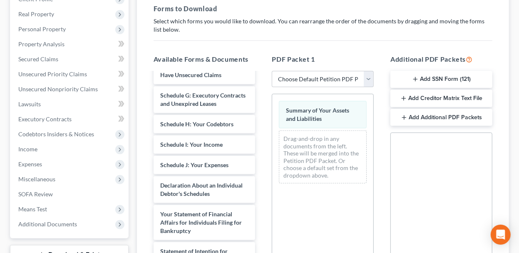
scroll to position [137, 0]
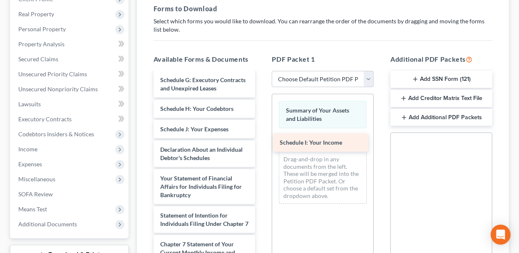
drag, startPoint x: 198, startPoint y: 152, endPoint x: 317, endPoint y: 142, distance: 119.9
click at [262, 142] on div "Schedule I: Your Income Voluntary Petition for Individuals Filing for Bankruptc…" at bounding box center [204, 155] width 115 height 441
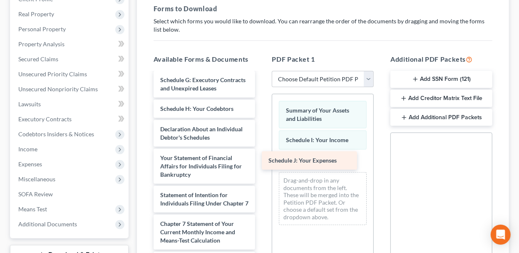
drag, startPoint x: 192, startPoint y: 152, endPoint x: 300, endPoint y: 159, distance: 108.5
click at [262, 159] on div "Schedule J: Your Expenses Voluntary Petition for Individuals Filing for Bankrup…" at bounding box center [204, 145] width 115 height 420
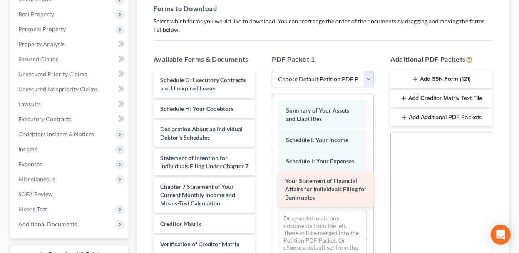
drag, startPoint x: 197, startPoint y: 187, endPoint x: 322, endPoint y: 186, distance: 124.9
click at [262, 186] on div "Your Statement of Financial Affairs for Individuals Filing for Bankruptcy Volun…" at bounding box center [204, 126] width 115 height 383
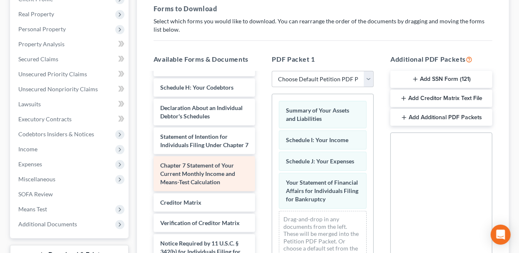
scroll to position [155, 0]
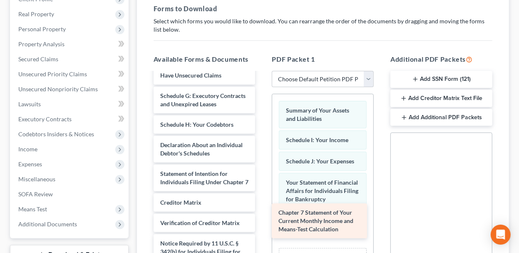
drag, startPoint x: 209, startPoint y: 177, endPoint x: 327, endPoint y: 225, distance: 127.5
click at [262, 225] on div "Chapter 7 Statement of Your Current Monthly Income and Means-Test Calculation V…" at bounding box center [204, 124] width 115 height 346
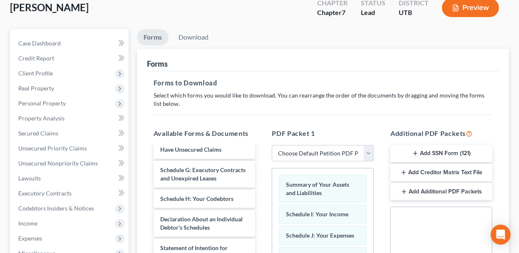
scroll to position [42, 0]
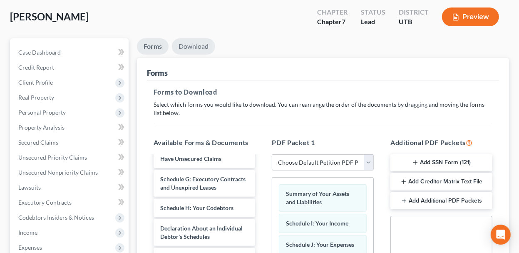
click at [184, 46] on link "Download" at bounding box center [193, 46] width 43 height 16
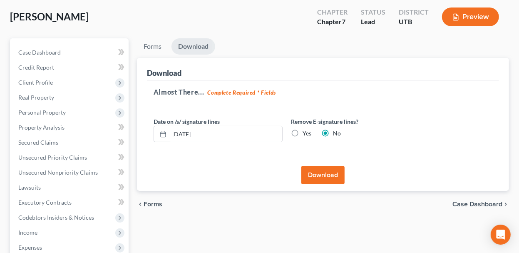
click at [303, 133] on label "Yes" at bounding box center [307, 133] width 9 height 8
click at [306, 133] on input "Yes" at bounding box center [308, 131] width 5 height 5
radio input "true"
radio input "false"
click at [317, 179] on button "Download" at bounding box center [322, 175] width 43 height 18
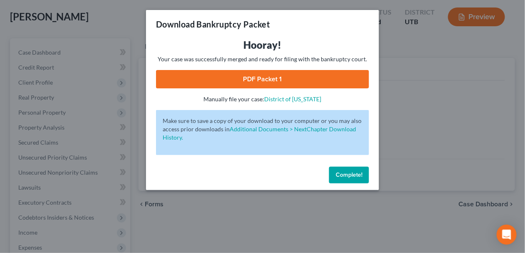
click at [262, 80] on link "PDF Packet 1" at bounding box center [262, 79] width 213 height 18
click at [358, 170] on button "Complete!" at bounding box center [349, 174] width 40 height 17
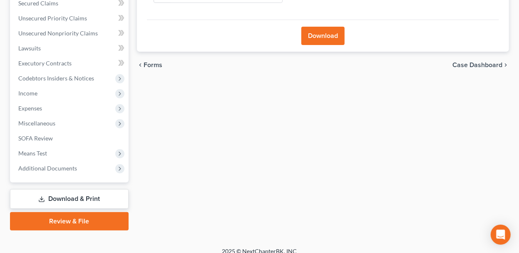
scroll to position [189, 0]
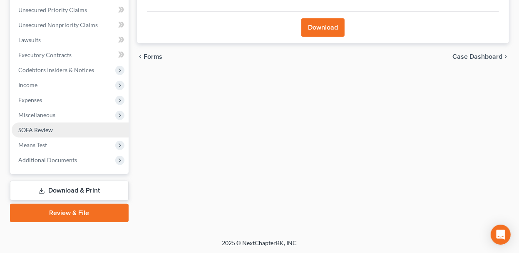
click at [45, 129] on span "SOFA Review" at bounding box center [35, 129] width 35 height 7
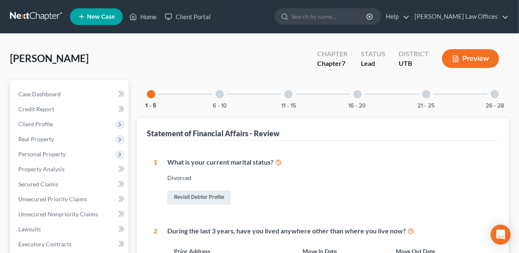
scroll to position [42, 0]
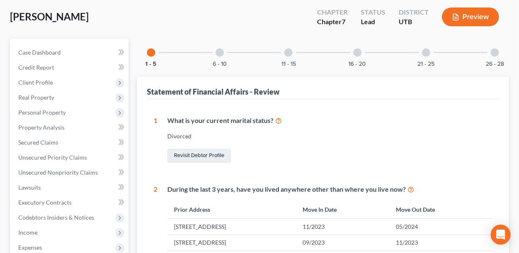
click at [291, 52] on div at bounding box center [288, 52] width 8 height 8
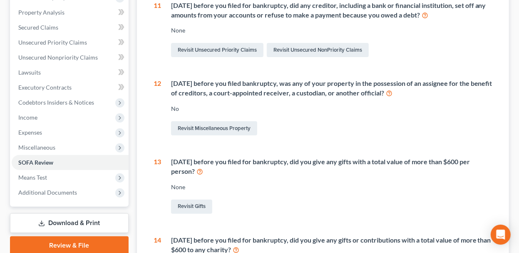
scroll to position [166, 0]
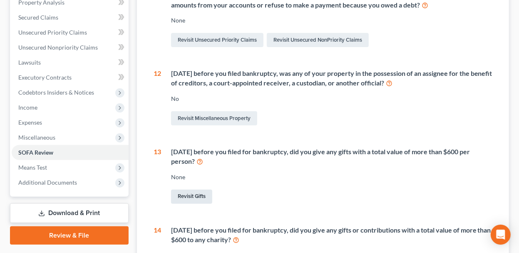
click at [198, 196] on link "Revisit Gifts" at bounding box center [191, 196] width 41 height 14
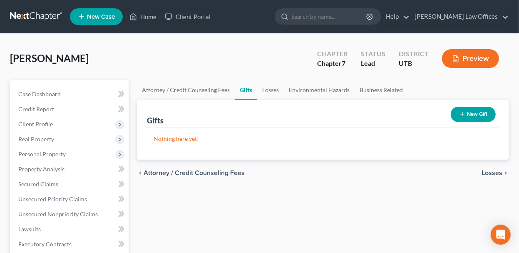
click at [476, 117] on button "New Gift" at bounding box center [473, 114] width 45 height 15
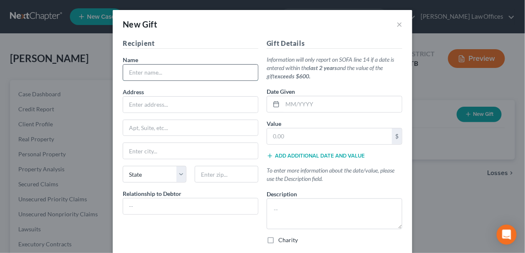
click at [180, 70] on input "text" at bounding box center [190, 73] width 135 height 16
click at [278, 238] on label "Charity" at bounding box center [288, 240] width 20 height 8
click at [282, 238] on input "Charity" at bounding box center [284, 238] width 5 height 5
checkbox input "true"
click at [176, 74] on input "text" at bounding box center [190, 73] width 135 height 16
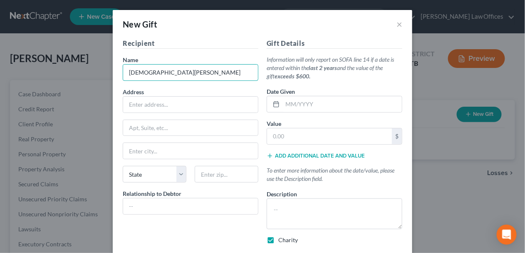
type input "[DEMOGRAPHIC_DATA][PERSON_NAME]"
drag, startPoint x: 293, startPoint y: 102, endPoint x: 432, endPoint y: 150, distance: 147.2
click at [294, 103] on input "text" at bounding box center [342, 104] width 119 height 16
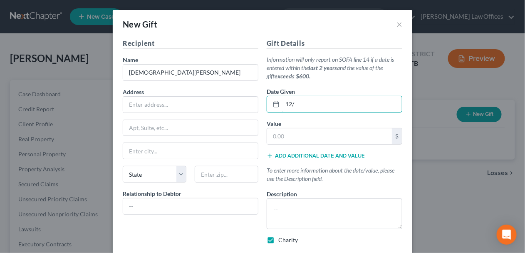
type input "12/"
click at [300, 104] on input "12/" at bounding box center [342, 104] width 119 height 16
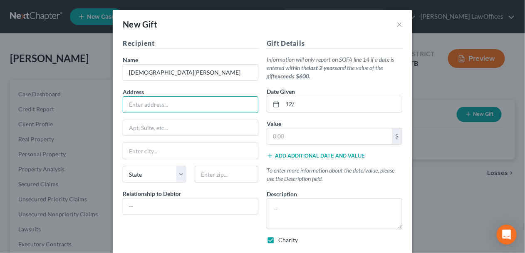
drag, startPoint x: 164, startPoint y: 104, endPoint x: 354, endPoint y: 7, distance: 213.9
click at [164, 104] on input "text" at bounding box center [190, 105] width 135 height 16
click at [209, 102] on input "text" at bounding box center [190, 105] width 135 height 16
type input "[STREET_ADDRESS]"
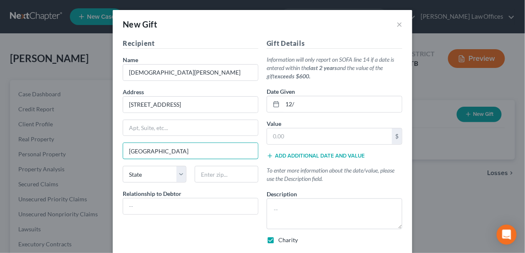
type input "[GEOGRAPHIC_DATA]"
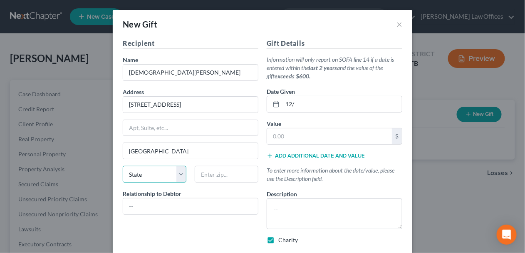
select select "46"
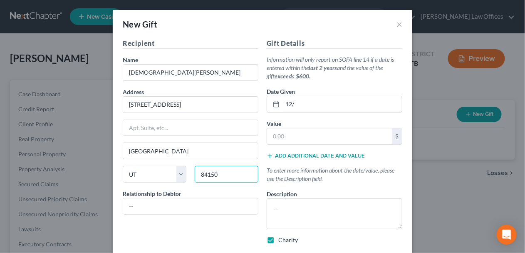
type input "84150"
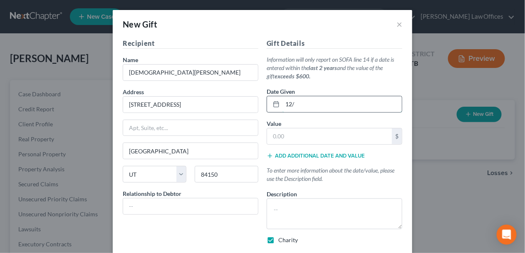
click at [304, 97] on input "12/" at bounding box center [342, 104] width 119 height 16
type input "12/2023"
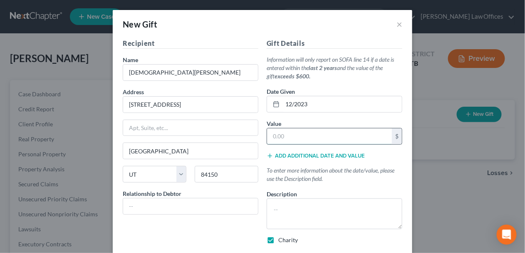
click at [303, 135] on input "text" at bounding box center [329, 136] width 125 height 16
type input "2,772.30"
click at [322, 153] on button "Add additional date and value" at bounding box center [316, 155] width 98 height 7
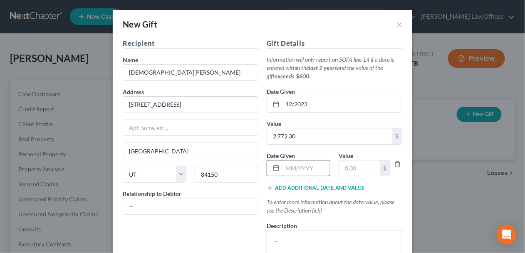
click at [306, 169] on input "text" at bounding box center [306, 168] width 47 height 16
type input "12/2024"
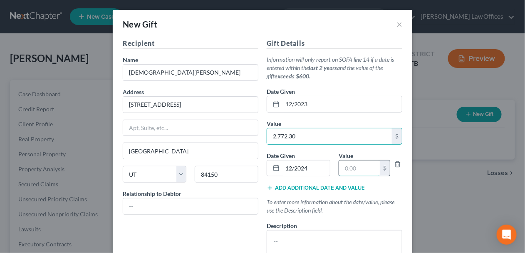
click at [354, 167] on input "text" at bounding box center [359, 168] width 41 height 16
type input "3,914.50"
click at [358, 189] on button "Add additional date and value" at bounding box center [316, 187] width 98 height 7
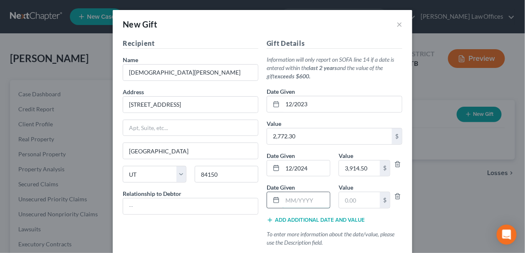
click at [302, 201] on input "text" at bounding box center [306, 200] width 47 height 16
type input "8/2025"
click at [358, 200] on input "text" at bounding box center [359, 200] width 41 height 16
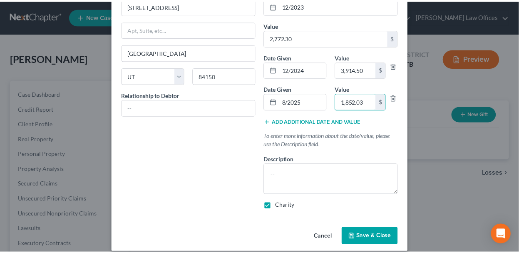
scroll to position [106, 0]
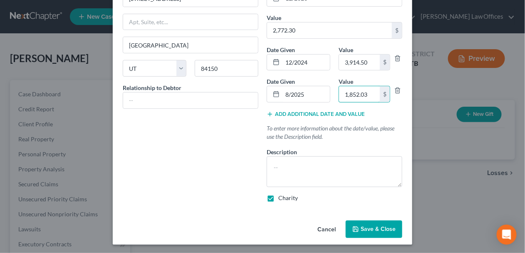
type input "1,852.03"
click at [368, 225] on span "Save & Close" at bounding box center [378, 228] width 35 height 7
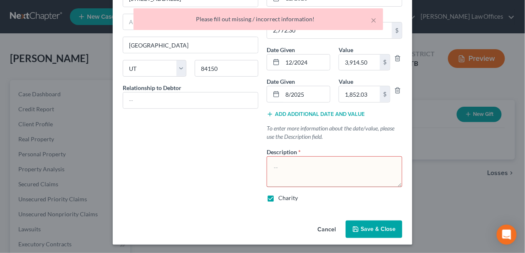
click at [297, 167] on textarea at bounding box center [335, 171] width 136 height 31
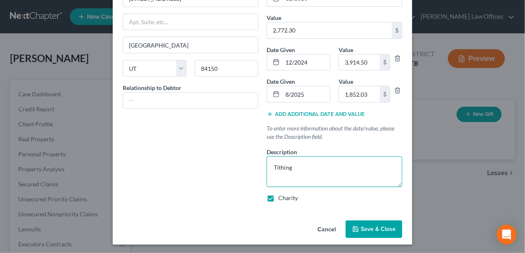
type textarea "Tithing"
click at [368, 229] on span "Save & Close" at bounding box center [378, 228] width 35 height 7
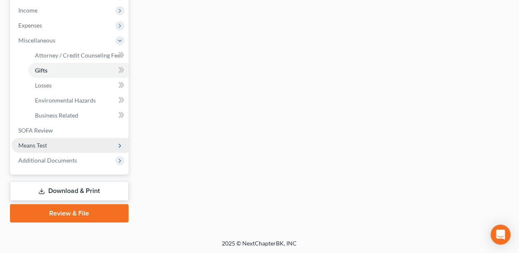
scroll to position [264, 0]
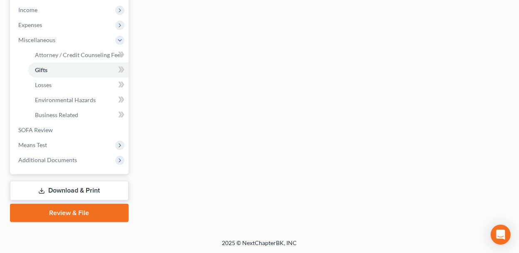
click at [67, 186] on link "Download & Print" at bounding box center [69, 191] width 119 height 20
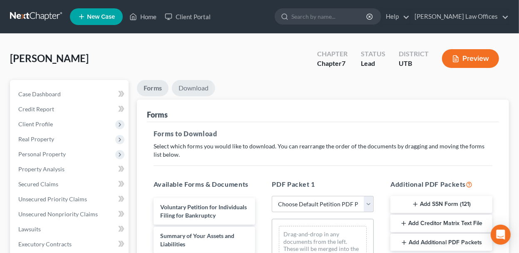
click at [201, 92] on link "Download" at bounding box center [193, 88] width 43 height 16
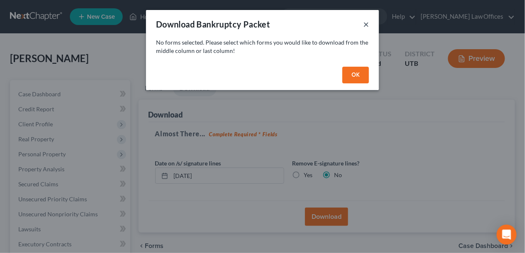
drag, startPoint x: 365, startPoint y: 24, endPoint x: 175, endPoint y: 89, distance: 201.7
click at [365, 24] on button "×" at bounding box center [366, 24] width 6 height 10
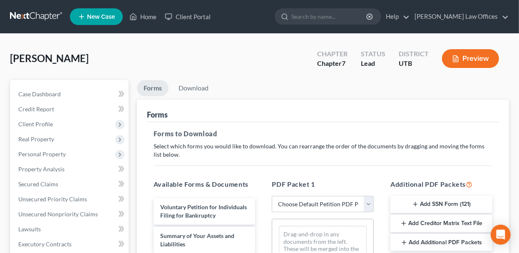
click at [165, 89] on link "Forms" at bounding box center [153, 88] width 32 height 16
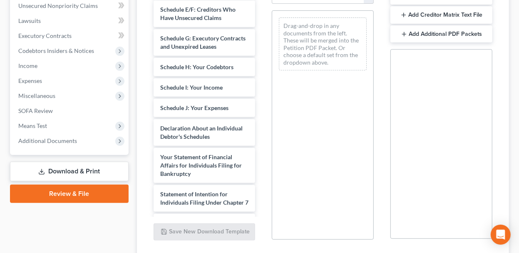
scroll to position [125, 0]
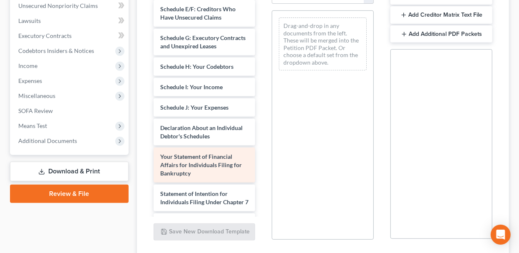
click at [186, 176] on span "Your Statement of Financial Affairs for Individuals Filing for Bankruptcy" at bounding box center [201, 165] width 82 height 24
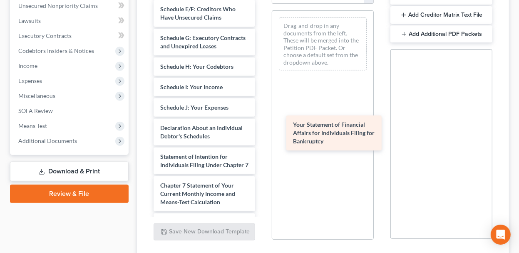
drag, startPoint x: 186, startPoint y: 191, endPoint x: 319, endPoint y: 134, distance: 144.2
click at [262, 134] on div "Your Statement of Financial Affairs for Individuals Filing for Bankruptcy Volun…" at bounding box center [204, 91] width 115 height 453
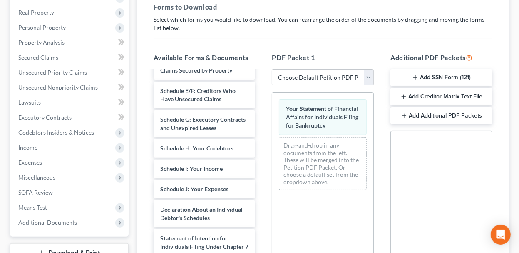
scroll to position [0, 0]
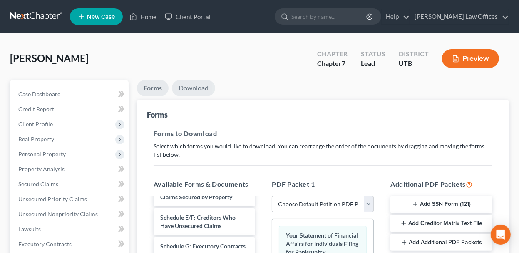
click at [201, 85] on link "Download" at bounding box center [193, 88] width 43 height 16
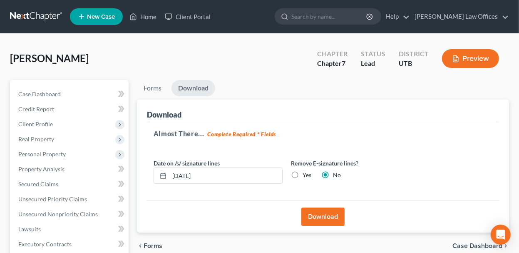
drag, startPoint x: 297, startPoint y: 173, endPoint x: 315, endPoint y: 210, distance: 41.3
click at [303, 174] on label "Yes" at bounding box center [307, 175] width 9 height 8
click at [306, 174] on input "Yes" at bounding box center [308, 173] width 5 height 5
radio input "true"
radio input "false"
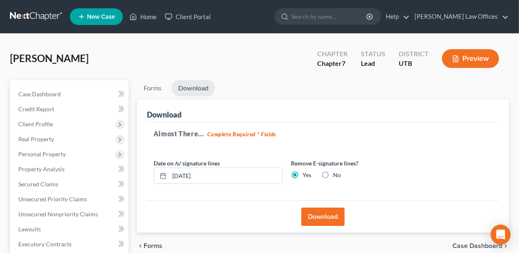
click at [316, 215] on button "Download" at bounding box center [322, 216] width 43 height 18
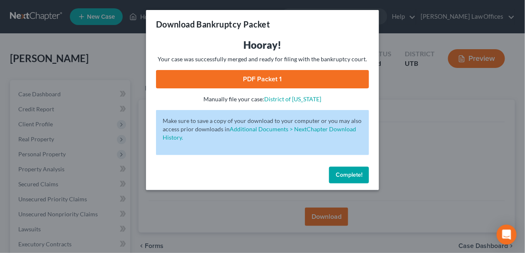
click at [291, 73] on link "PDF Packet 1" at bounding box center [262, 79] width 213 height 18
click at [357, 173] on span "Complete!" at bounding box center [349, 174] width 27 height 7
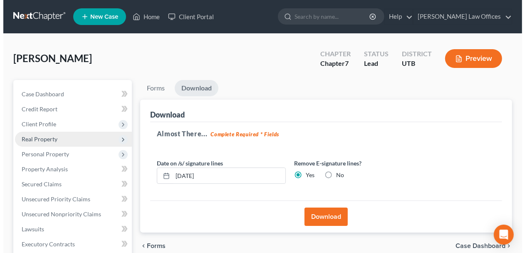
scroll to position [42, 0]
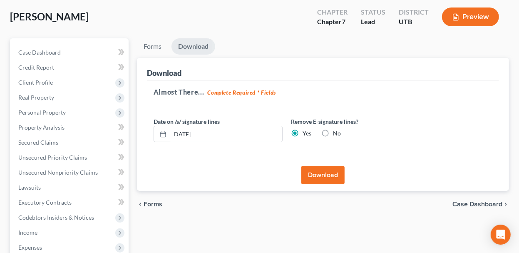
click at [459, 14] on icon "button" at bounding box center [455, 16] width 7 height 7
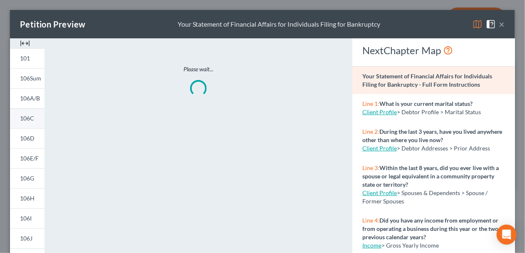
click at [31, 121] on span "106C" at bounding box center [27, 117] width 14 height 7
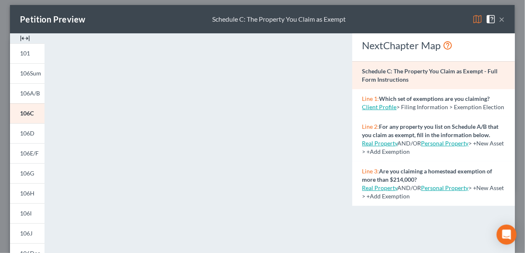
scroll to position [0, 0]
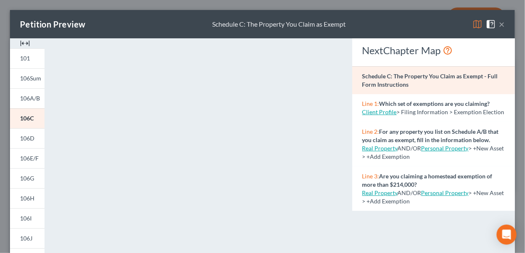
click at [499, 24] on button "×" at bounding box center [502, 24] width 6 height 10
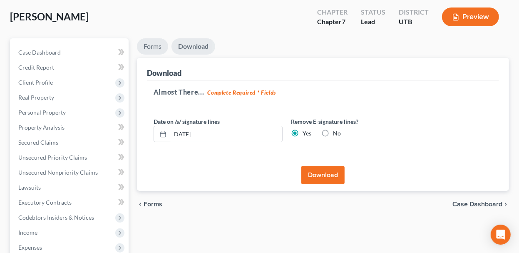
click at [153, 45] on link "Forms" at bounding box center [152, 46] width 31 height 16
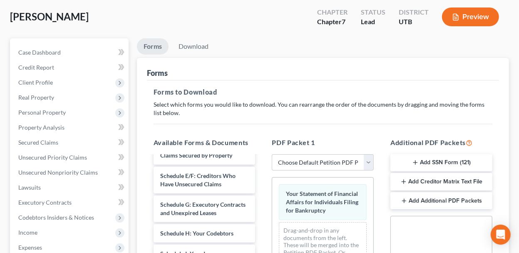
click at [437, 177] on button "Add Creditor Matrix Text File" at bounding box center [441, 181] width 102 height 17
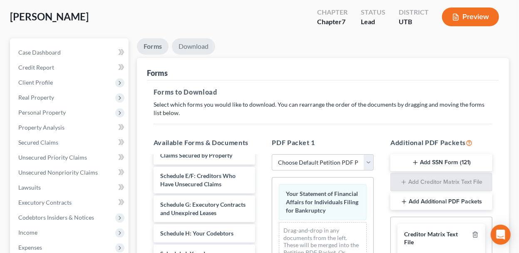
click at [200, 50] on link "Download" at bounding box center [193, 46] width 43 height 16
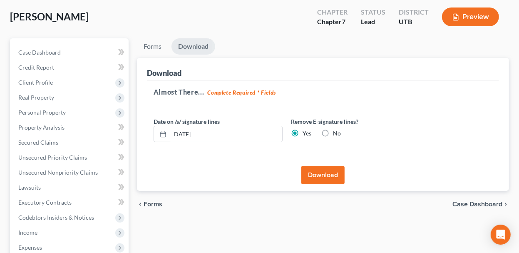
click at [315, 174] on button "Download" at bounding box center [322, 175] width 43 height 18
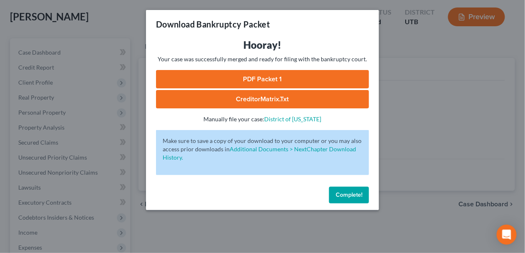
click at [266, 94] on link "CreditorMatrix.txt" at bounding box center [262, 99] width 213 height 18
